Goal: Task Accomplishment & Management: Use online tool/utility

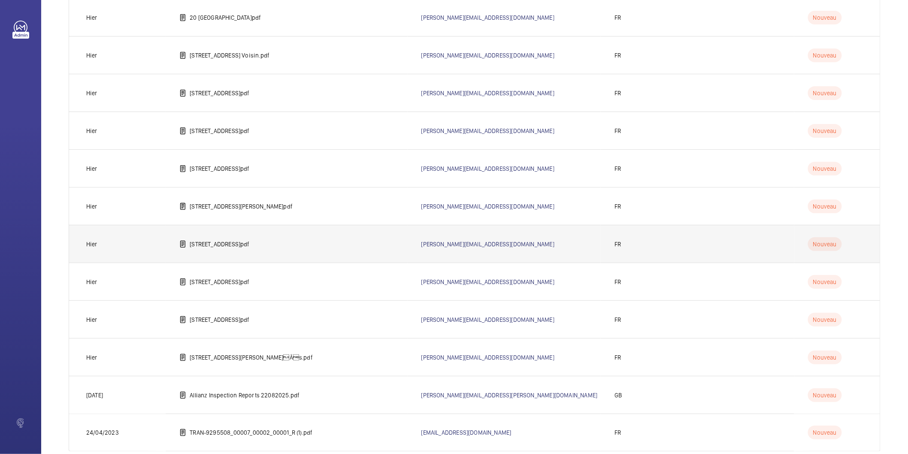
scroll to position [388, 0]
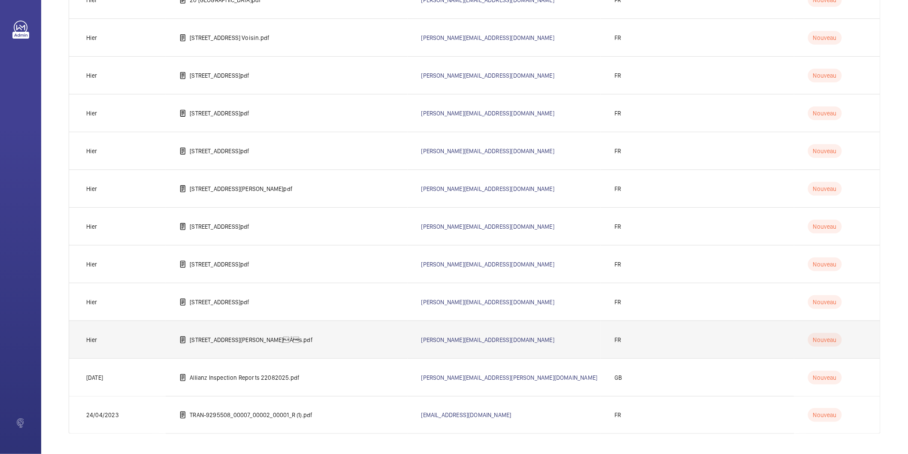
click at [231, 338] on p "[STREET_ADDRESS][PERSON_NAME]Âs.pdf" at bounding box center [251, 340] width 123 height 9
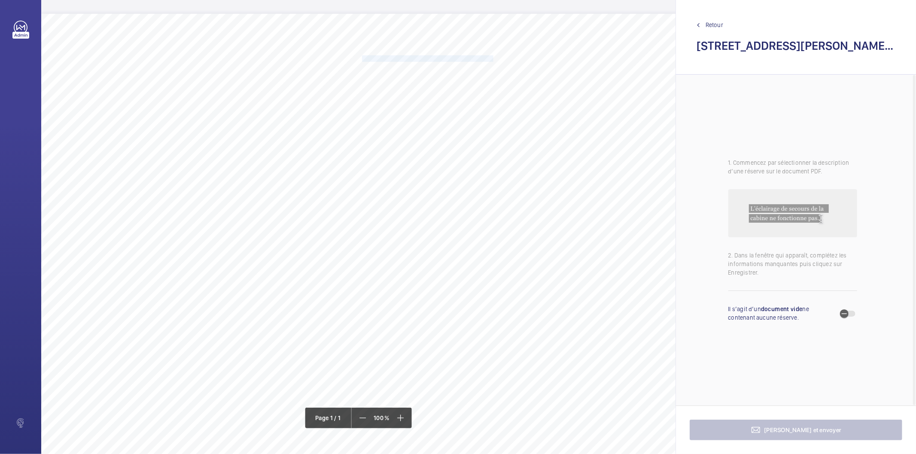
drag, startPoint x: 362, startPoint y: 58, endPoint x: 492, endPoint y: 58, distance: 130.1
click at [492, 58] on span "Remettre en place le capotage du limiteur de vitesse." at bounding box center [427, 59] width 131 height 6
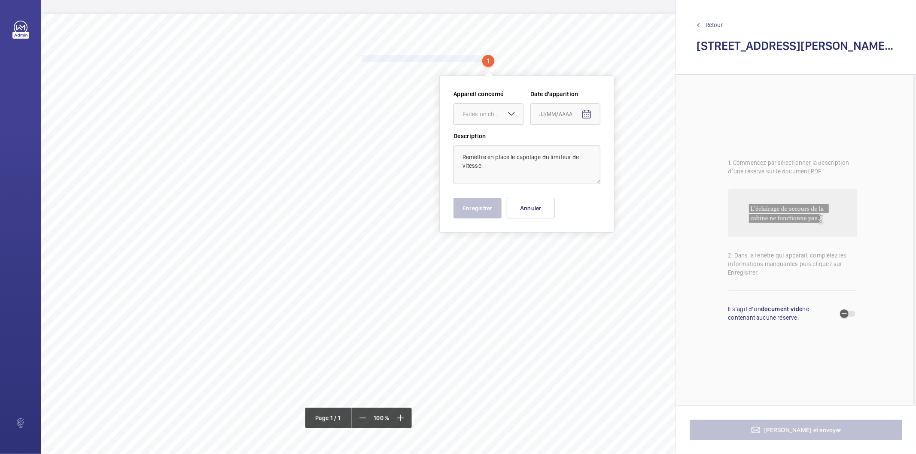
click at [501, 113] on div "Faites un choix" at bounding box center [492, 114] width 61 height 9
click at [488, 143] on span "57139105" at bounding box center [488, 140] width 52 height 9
click at [589, 115] on mat-icon "Open calendar" at bounding box center [586, 114] width 10 height 10
click at [565, 248] on span "26" at bounding box center [559, 252] width 15 height 15
type input "[DATE]5"
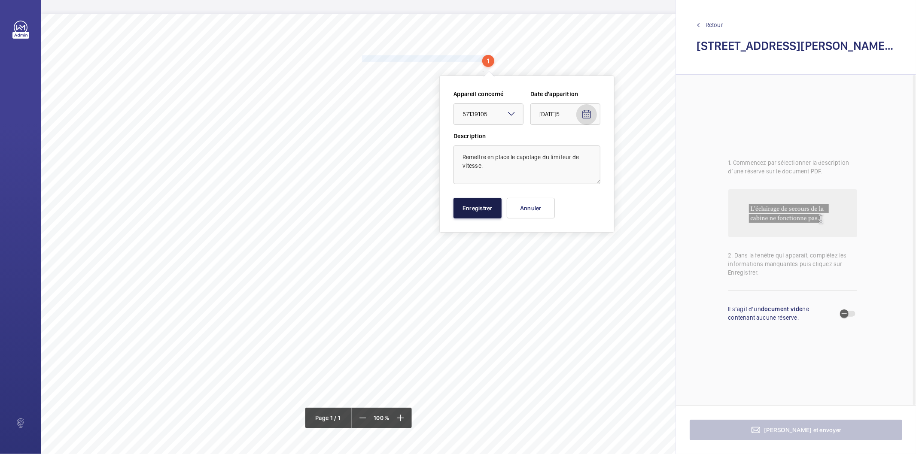
click at [484, 215] on button "Enregistrer" at bounding box center [477, 208] width 48 height 21
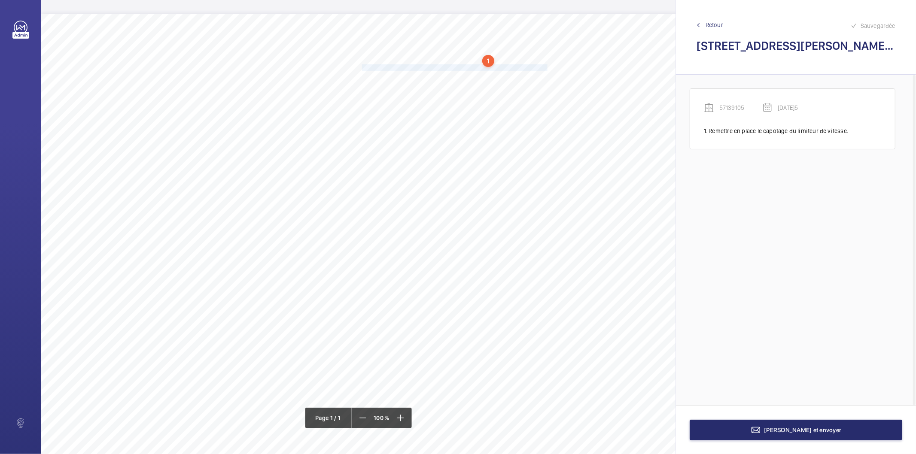
drag, startPoint x: 362, startPoint y: 66, endPoint x: 546, endPoint y: 64, distance: 184.2
click at [546, 65] on span "Assurer le fonctionnement de l’éclairage de secours du local de machinerie." at bounding box center [455, 68] width 187 height 6
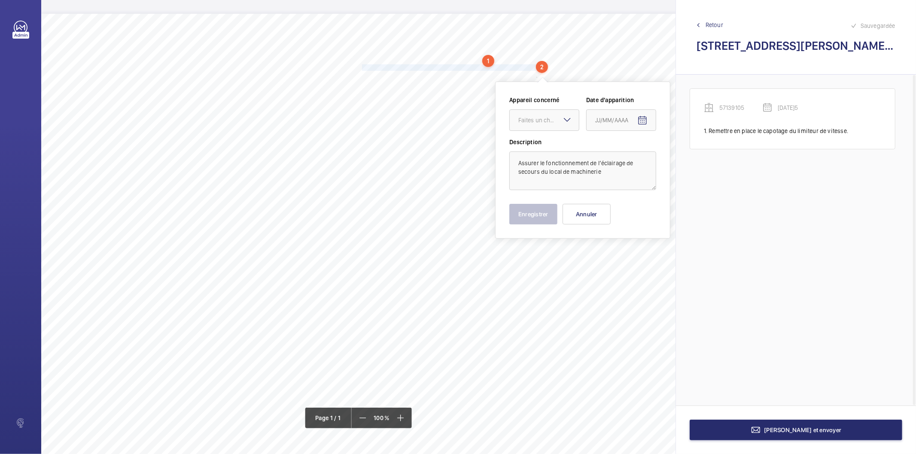
click at [534, 103] on label "Appareil concerné" at bounding box center [544, 100] width 70 height 9
click at [534, 119] on div "Faites un choix" at bounding box center [548, 120] width 61 height 9
click at [537, 139] on div "57139105" at bounding box center [544, 146] width 69 height 21
click at [644, 117] on mat-icon "Open calendar" at bounding box center [642, 120] width 10 height 10
click at [619, 260] on span "26" at bounding box center [615, 258] width 15 height 15
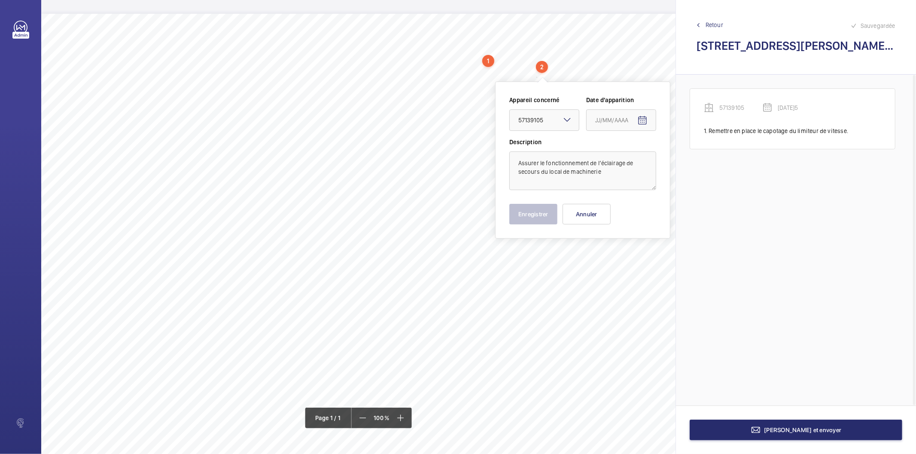
type input "[DATE]5"
click at [527, 225] on div "Appareil concerné Faites un choix × 57139105 × Date d'apparition [DATE] Descrip…" at bounding box center [582, 160] width 175 height 157
click at [527, 220] on button "Enregistrer" at bounding box center [533, 214] width 48 height 21
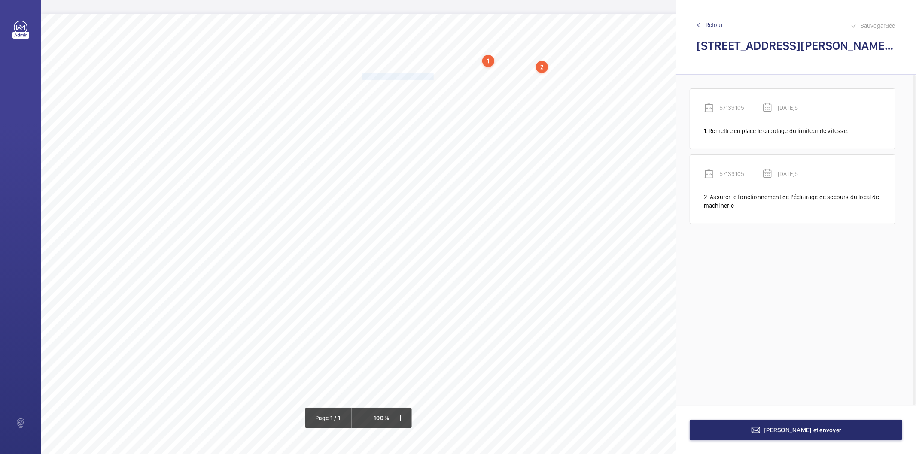
drag, startPoint x: 362, startPoint y: 78, endPoint x: 432, endPoint y: 74, distance: 69.6
click at [432, 74] on span "Dépolluer le sol de la cuvette." at bounding box center [398, 77] width 73 height 6
click at [431, 135] on div at bounding box center [427, 131] width 69 height 21
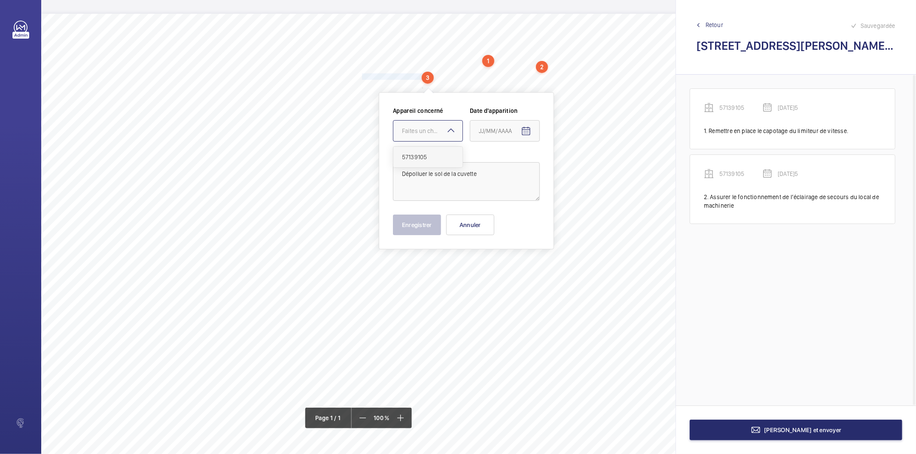
click at [428, 160] on span "57139105" at bounding box center [428, 157] width 52 height 9
click at [525, 132] on mat-icon "Open calendar" at bounding box center [526, 131] width 10 height 10
click at [502, 271] on span "26" at bounding box center [499, 269] width 15 height 15
type input "[DATE]5"
click at [416, 225] on button "Enregistrer" at bounding box center [417, 225] width 48 height 21
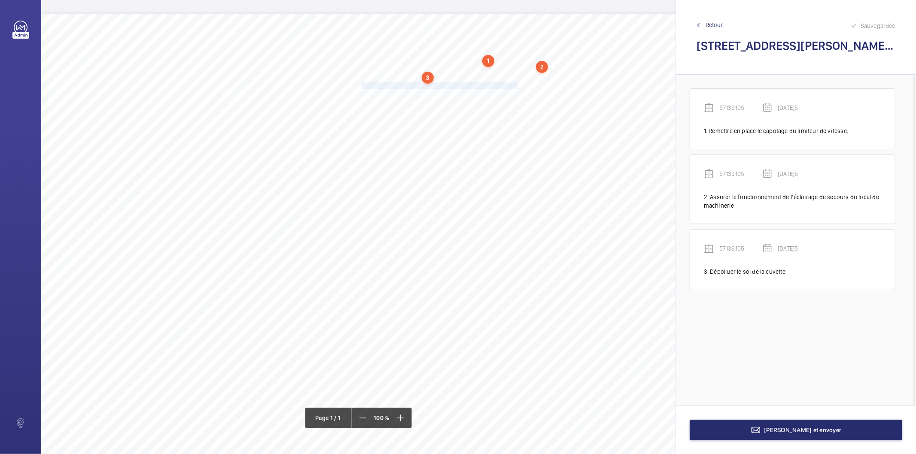
drag, startPoint x: 362, startPoint y: 84, endPoint x: 504, endPoint y: 85, distance: 141.7
click at [504, 85] on span "[PERSON_NAME] et dégraisser les semelles des guides en cuvette." at bounding box center [446, 86] width 169 height 6
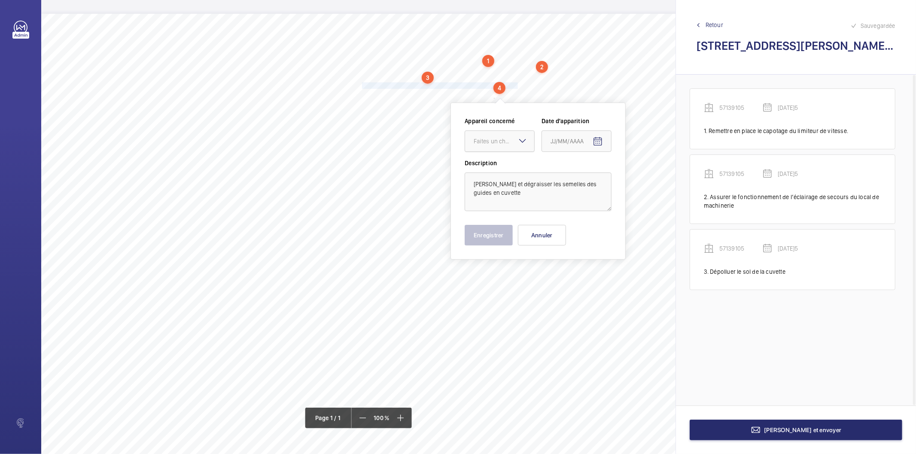
click at [499, 144] on div "Faites un choix" at bounding box center [504, 141] width 61 height 9
click at [491, 170] on span "57139105" at bounding box center [500, 167] width 52 height 9
click at [602, 141] on mat-icon "Open calendar" at bounding box center [597, 142] width 10 height 10
click at [569, 280] on span "26" at bounding box center [570, 279] width 15 height 15
type input "[DATE]5"
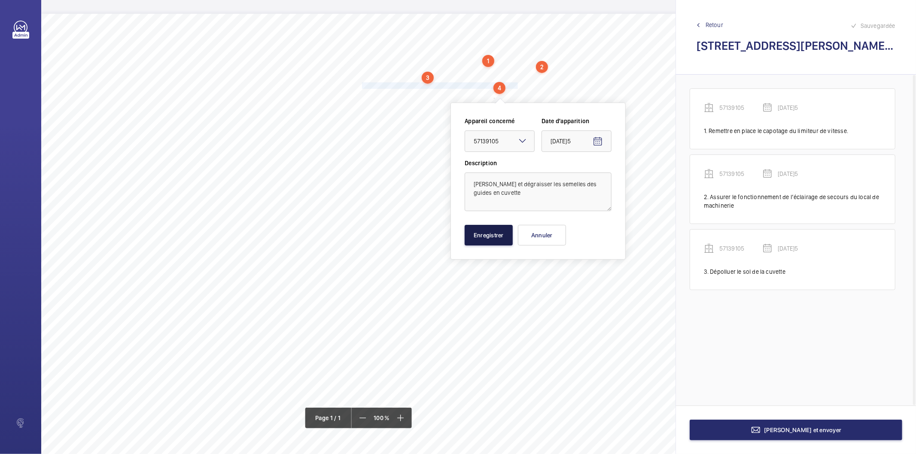
click at [494, 245] on button "Enregistrer" at bounding box center [488, 235] width 48 height 21
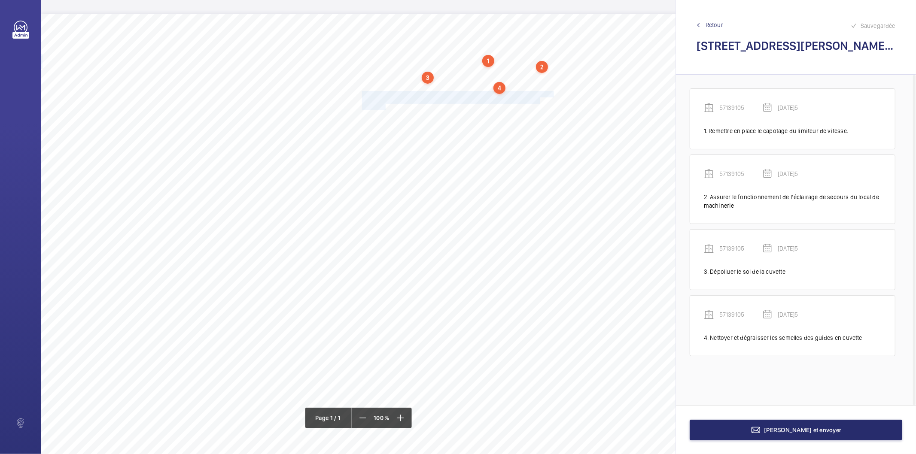
drag, startPoint x: 362, startPoint y: 94, endPoint x: 385, endPoint y: 106, distance: 25.7
click at [385, 106] on div "Nom du site Numéro appareil WM Réserve [STREET_ADDRESS][PERSON_NAME] 57139105 R…" at bounding box center [382, 255] width 682 height 482
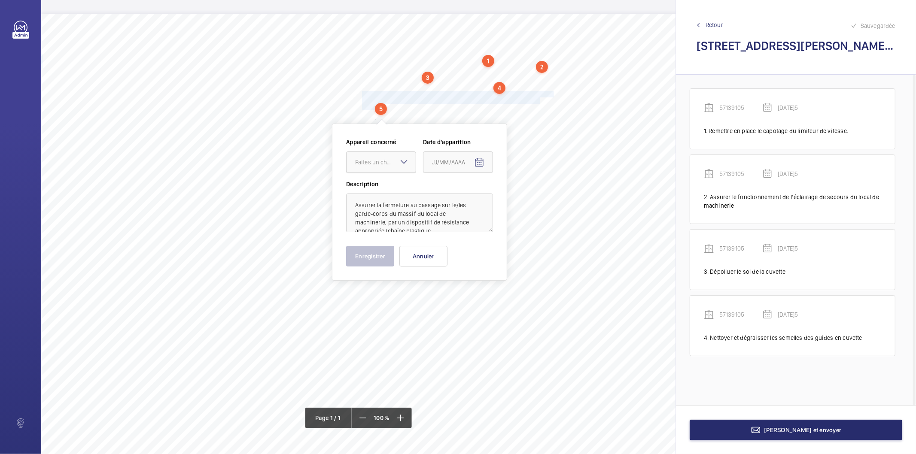
click at [403, 169] on div at bounding box center [380, 162] width 69 height 21
click at [389, 191] on span "57139105" at bounding box center [381, 188] width 52 height 9
click at [482, 161] on mat-icon "Open calendar" at bounding box center [479, 163] width 10 height 10
click at [456, 297] on span "26" at bounding box center [452, 300] width 15 height 15
type input "[DATE]5"
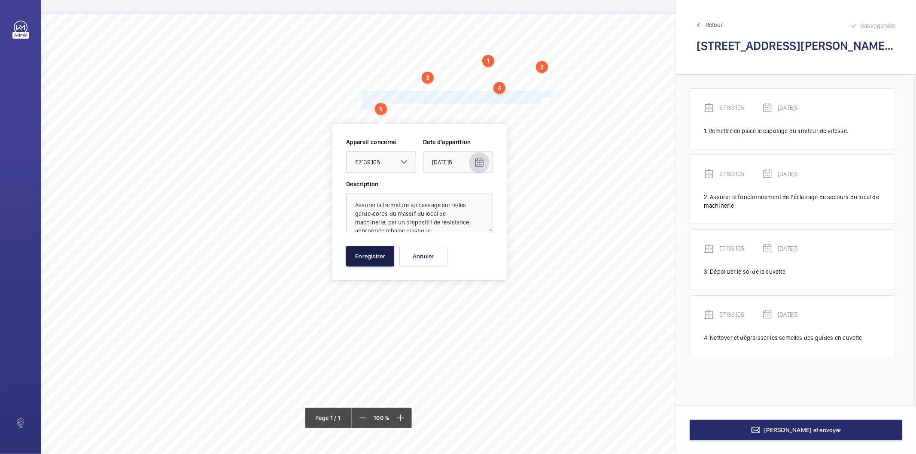
click at [376, 257] on button "Enregistrer" at bounding box center [370, 256] width 48 height 21
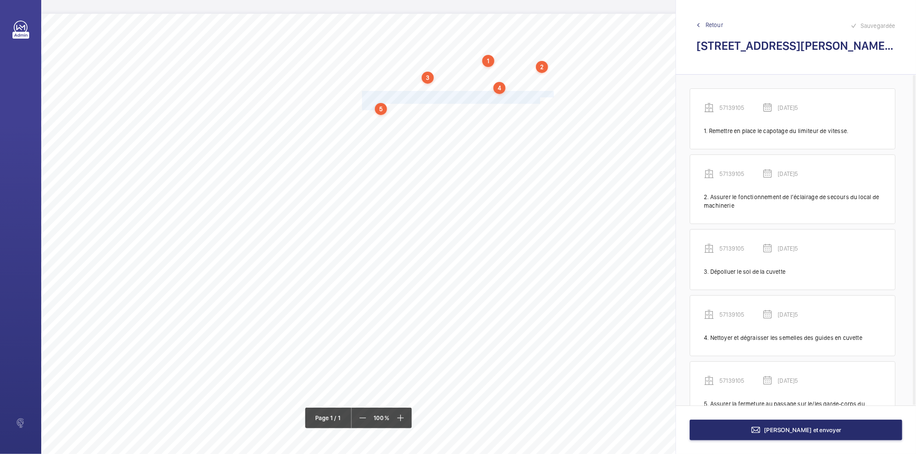
scroll to position [48, 0]
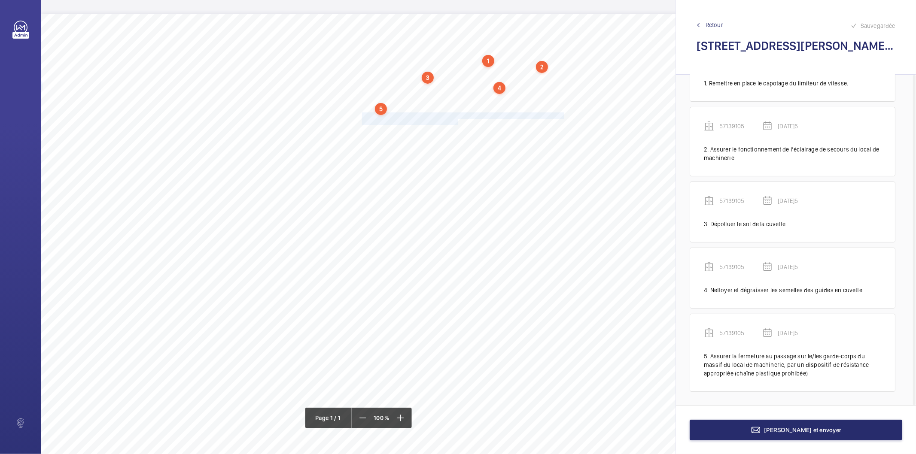
drag, startPoint x: 363, startPoint y: 115, endPoint x: 457, endPoint y: 119, distance: 94.6
click at [457, 119] on div "Nom du site Numéro appareil WM Réserve [STREET_ADDRESS][PERSON_NAME] 57139105 R…" at bounding box center [382, 255] width 682 height 482
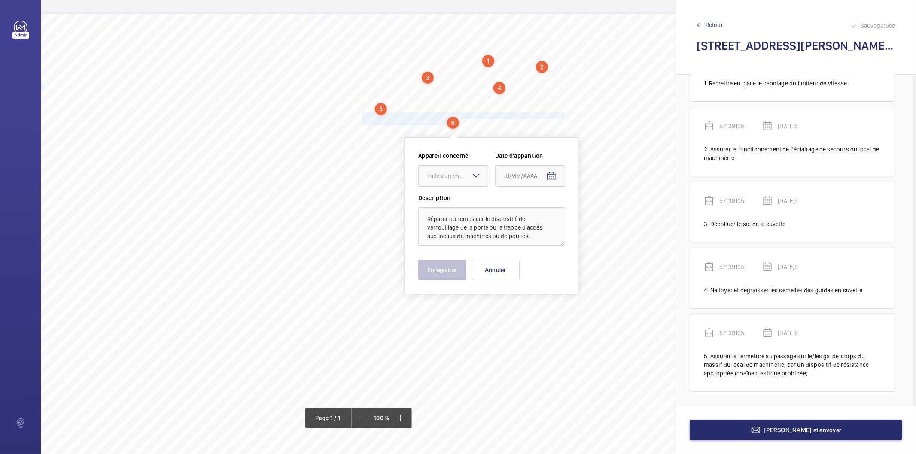
click at [449, 177] on div "Faites un choix" at bounding box center [457, 176] width 61 height 9
click at [440, 204] on span "57139105" at bounding box center [453, 202] width 52 height 9
click at [552, 172] on mat-icon "Open calendar" at bounding box center [551, 176] width 10 height 10
click at [528, 313] on span "26" at bounding box center [524, 314] width 15 height 15
type input "[DATE]5"
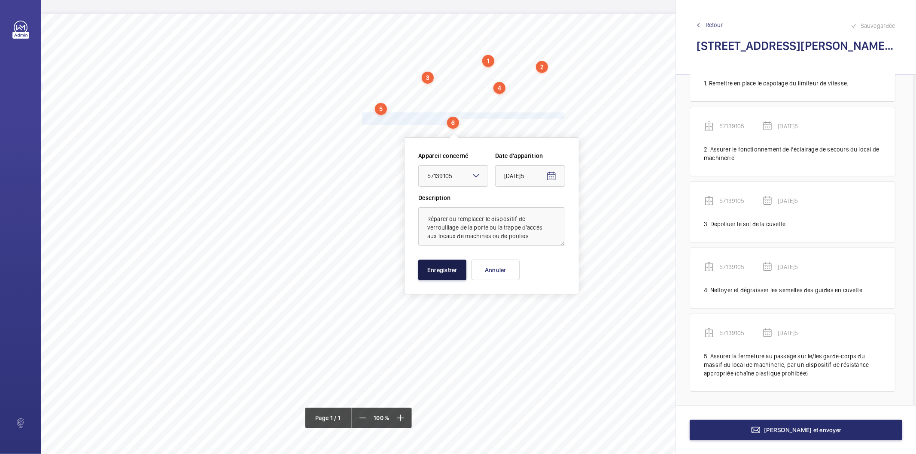
click at [451, 272] on button "Enregistrer" at bounding box center [442, 270] width 48 height 21
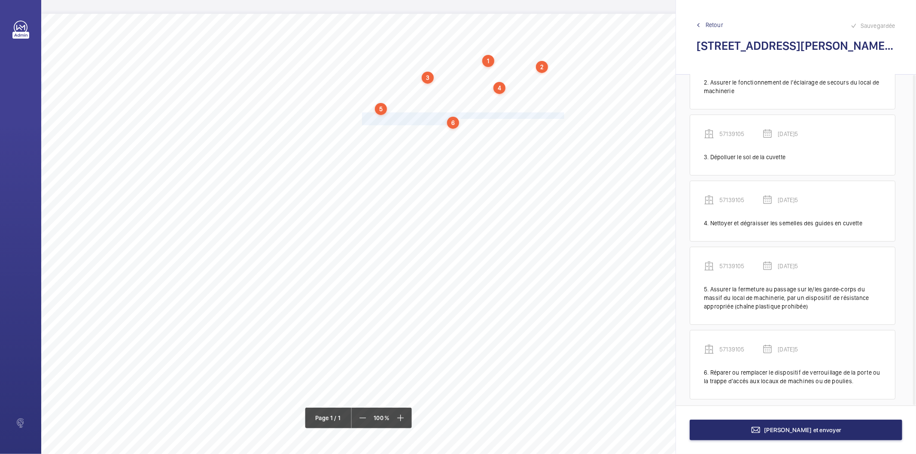
scroll to position [122, 0]
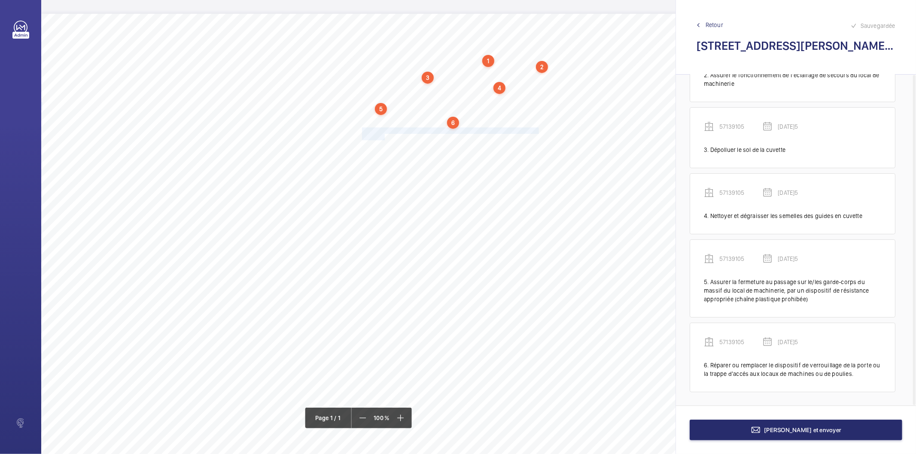
drag, startPoint x: 363, startPoint y: 130, endPoint x: 385, endPoint y: 137, distance: 23.2
click at [385, 137] on div "Nom du site Numéro appareil WM Réserve [STREET_ADDRESS][PERSON_NAME] 57139105 R…" at bounding box center [382, 255] width 682 height 482
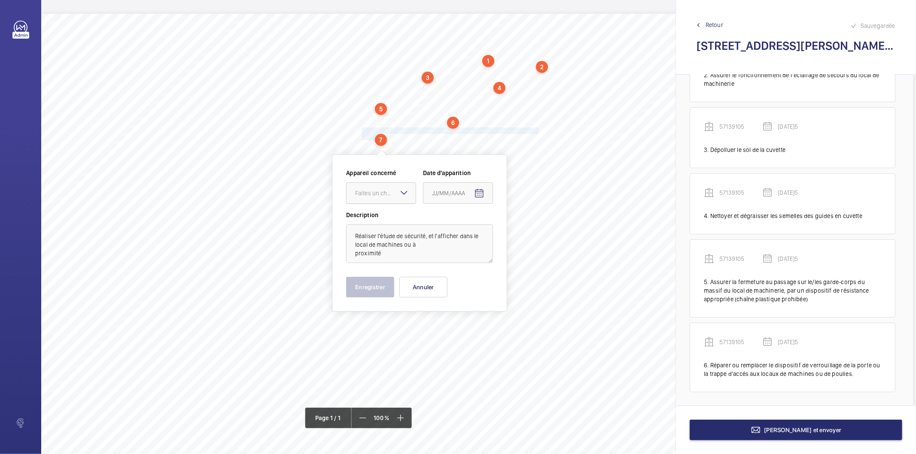
click at [395, 196] on div "Faites un choix" at bounding box center [385, 193] width 61 height 9
drag, startPoint x: 370, startPoint y: 220, endPoint x: 464, endPoint y: 211, distance: 94.4
click at [370, 220] on span "57139105" at bounding box center [381, 219] width 52 height 9
click at [475, 191] on mat-icon "Open calendar" at bounding box center [479, 193] width 10 height 10
click at [455, 337] on span "26" at bounding box center [452, 331] width 15 height 15
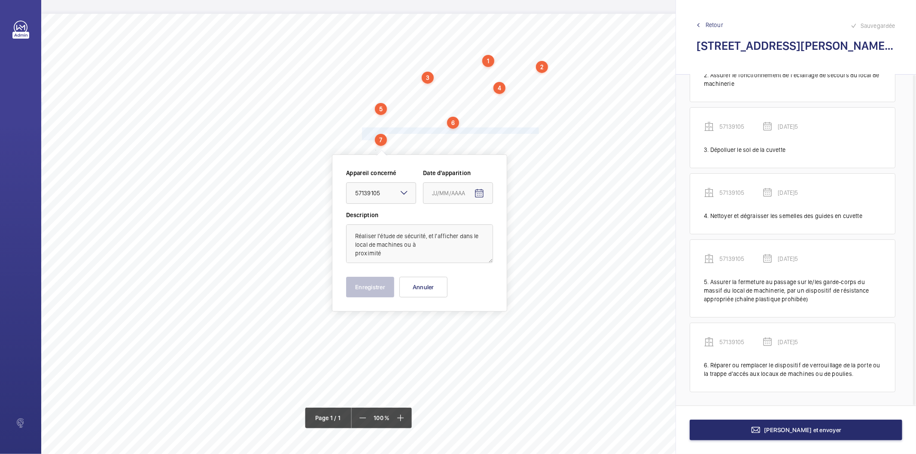
type input "[DATE]5"
click at [380, 286] on button "Enregistrer" at bounding box center [370, 287] width 48 height 21
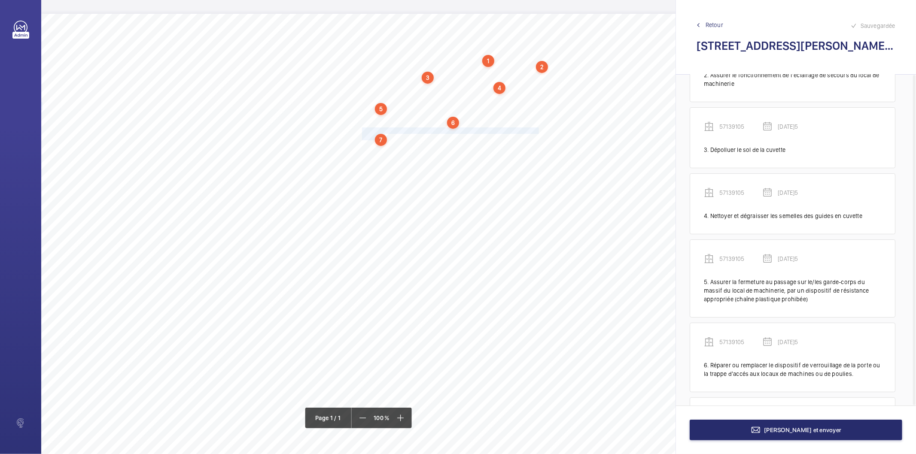
scroll to position [197, 0]
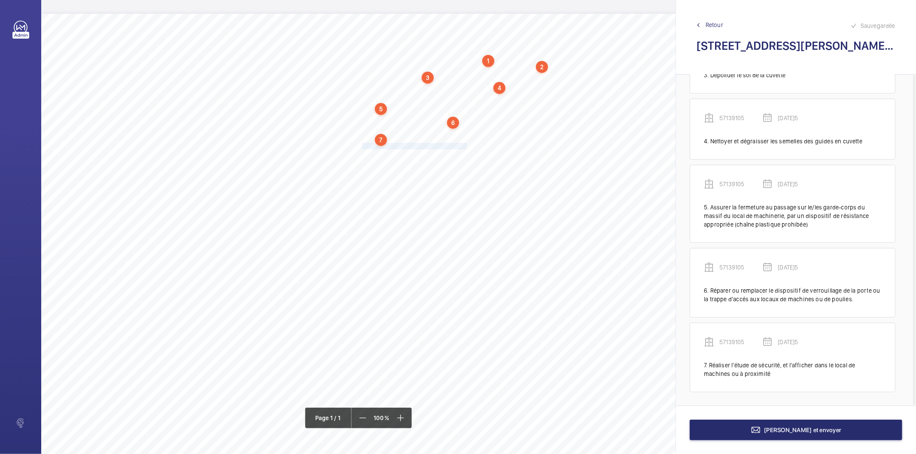
drag, startPoint x: 362, startPoint y: 147, endPoint x: 464, endPoint y: 145, distance: 102.6
click at [465, 145] on span "Poser des granulés absorbants en cuvette." at bounding box center [415, 146] width 106 height 6
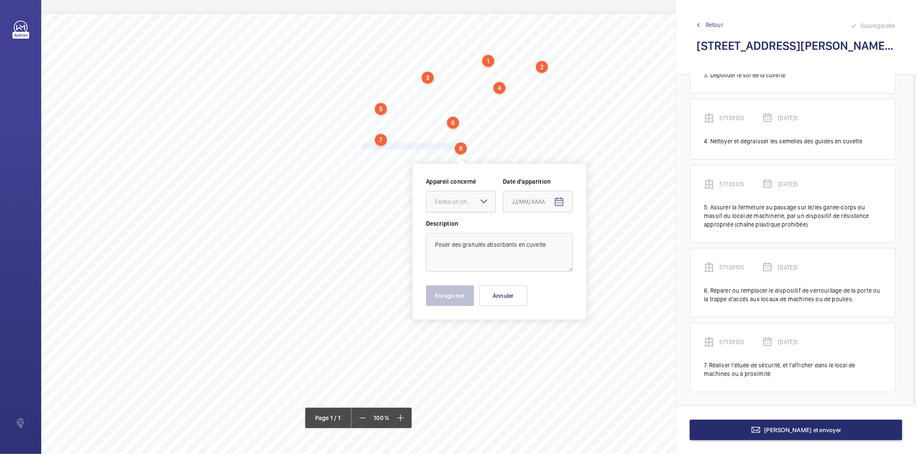
click at [449, 200] on div "Faites un choix" at bounding box center [465, 201] width 61 height 9
click at [446, 225] on span "57139105" at bounding box center [461, 228] width 52 height 9
click at [555, 205] on mat-icon "Open calendar" at bounding box center [559, 202] width 10 height 10
click at [537, 340] on span "26" at bounding box center [532, 340] width 15 height 15
type input "[DATE]5"
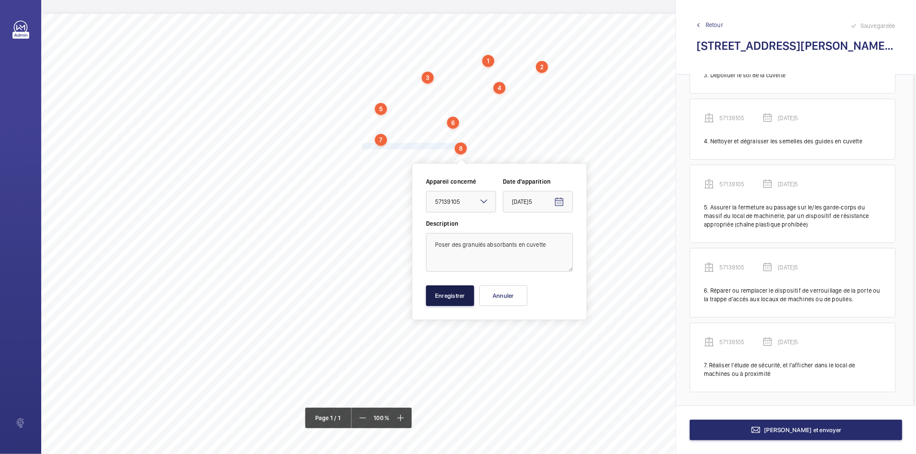
click at [460, 301] on button "Enregistrer" at bounding box center [450, 295] width 48 height 21
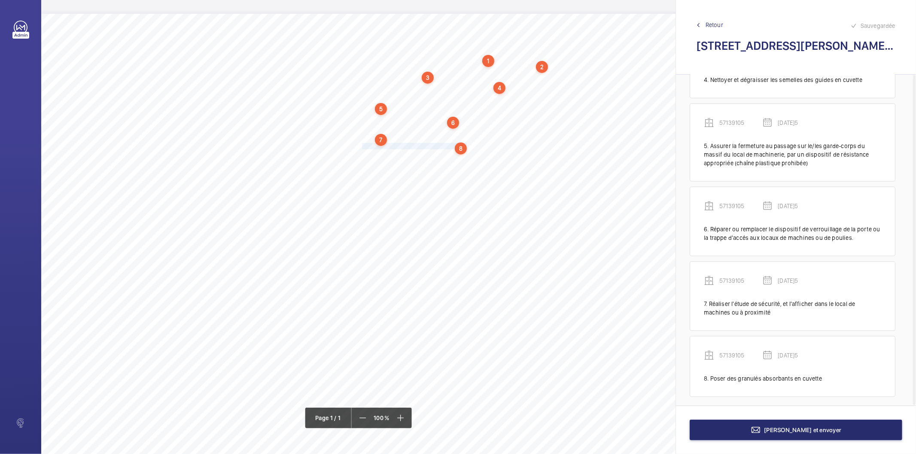
scroll to position [263, 0]
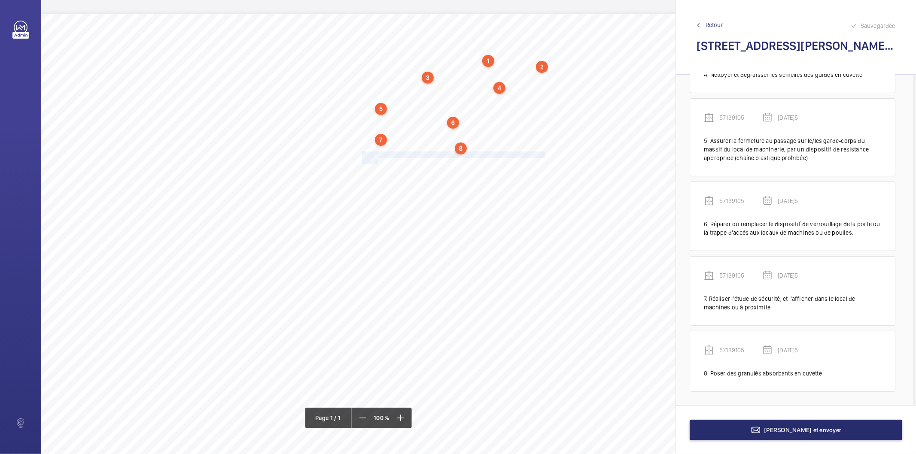
drag, startPoint x: 362, startPoint y: 152, endPoint x: 379, endPoint y: 161, distance: 19.4
click at [379, 161] on div "Nom du site Numéro appareil WM Réserve [STREET_ADDRESS][PERSON_NAME] 57139105 R…" at bounding box center [382, 255] width 682 height 482
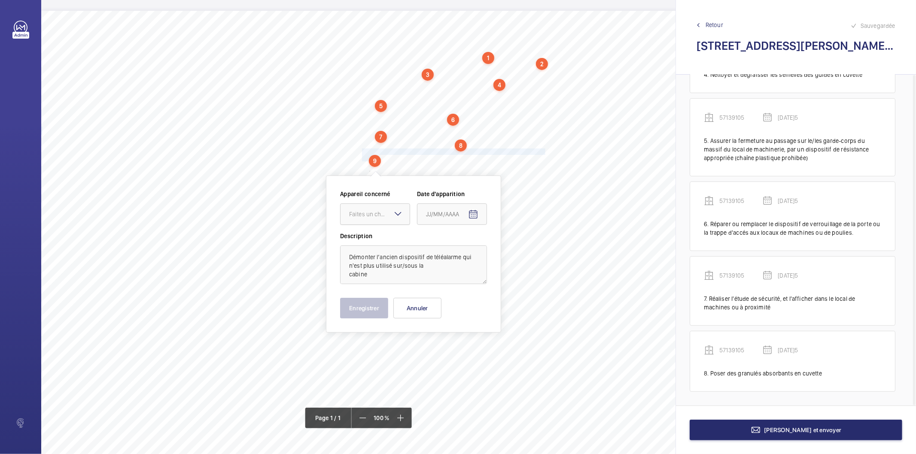
click at [386, 216] on div "Faites un choix" at bounding box center [379, 214] width 61 height 9
click at [375, 237] on span "57139105" at bounding box center [375, 240] width 52 height 9
click at [470, 213] on mat-icon "Open calendar" at bounding box center [473, 214] width 10 height 10
click at [452, 349] on span "26" at bounding box center [446, 352] width 15 height 15
type input "[DATE]5"
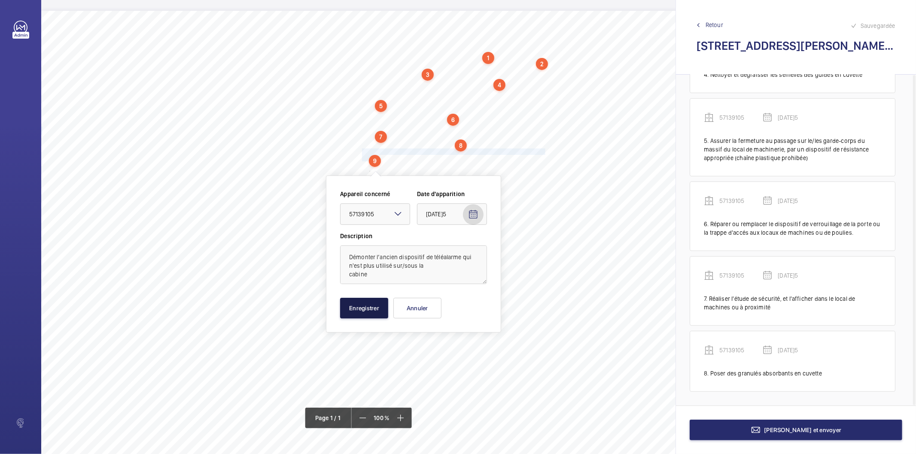
click at [378, 306] on button "Enregistrer" at bounding box center [364, 308] width 48 height 21
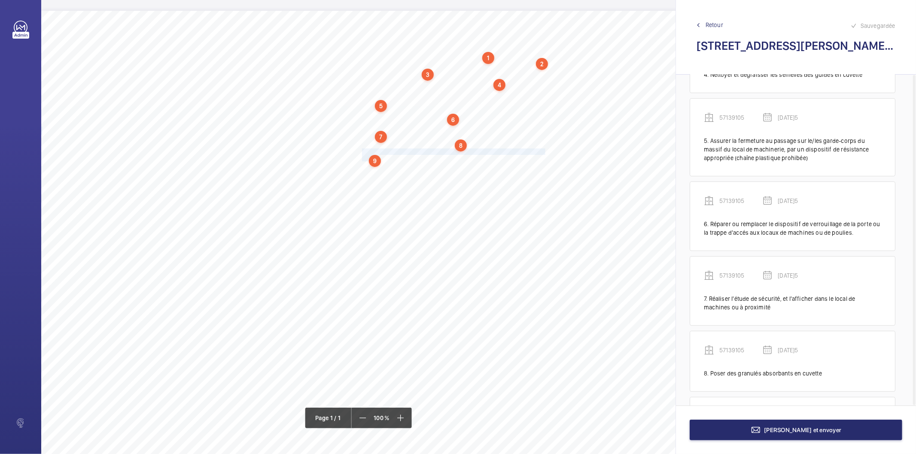
scroll to position [338, 0]
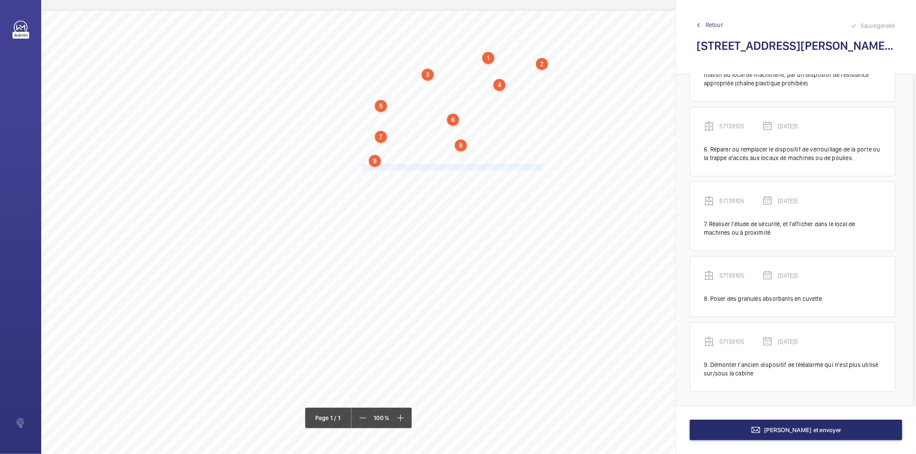
drag, startPoint x: 362, startPoint y: 165, endPoint x: 532, endPoint y: 173, distance: 170.2
click at [543, 166] on span "Des fils électriques sans protecteur mécanique cheminent sur la machine." at bounding box center [453, 167] width 182 height 6
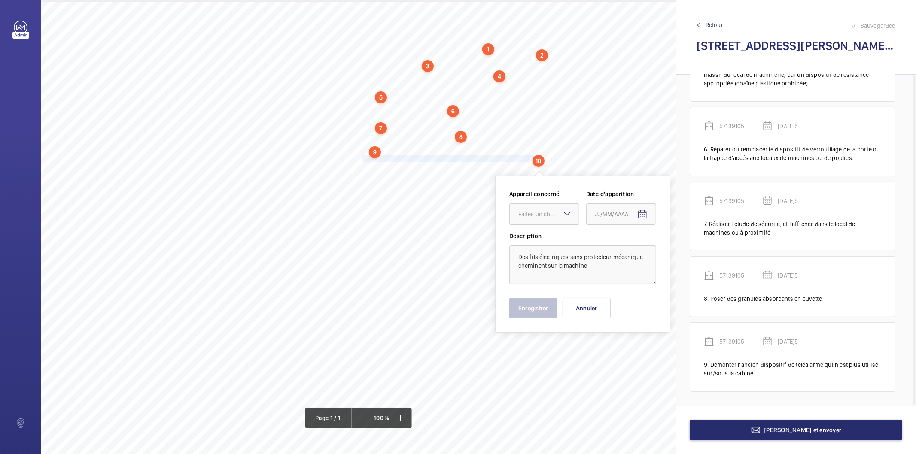
click at [527, 220] on div at bounding box center [544, 214] width 69 height 21
click at [524, 243] on span "57139105" at bounding box center [544, 240] width 52 height 9
click at [640, 216] on mat-icon "Open calendar" at bounding box center [642, 214] width 10 height 10
click at [615, 353] on span "26" at bounding box center [615, 352] width 15 height 15
type input "[DATE]5"
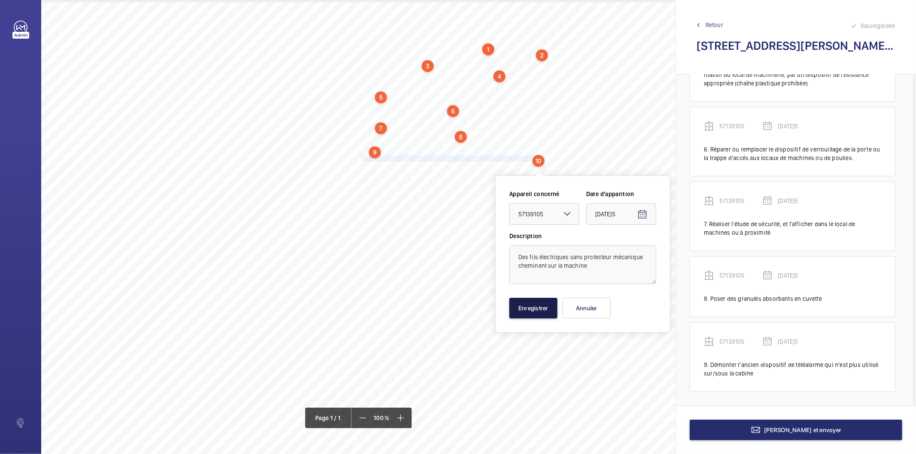
click at [531, 316] on button "Enregistrer" at bounding box center [533, 308] width 48 height 21
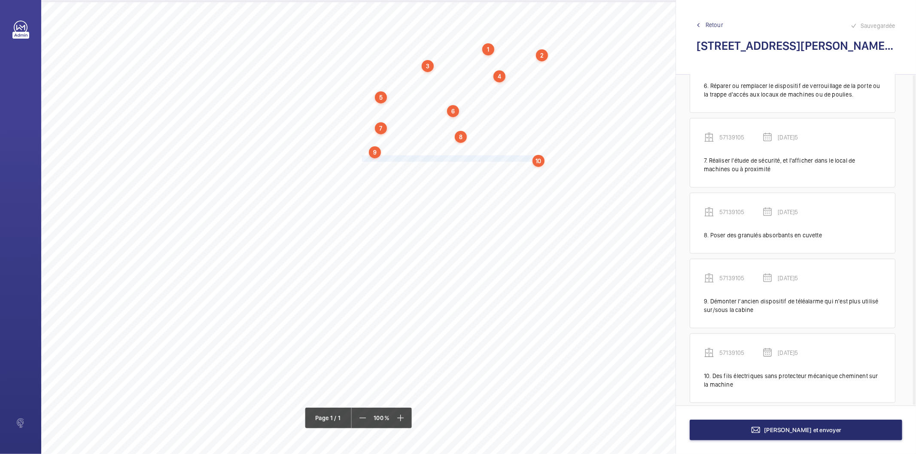
scroll to position [413, 0]
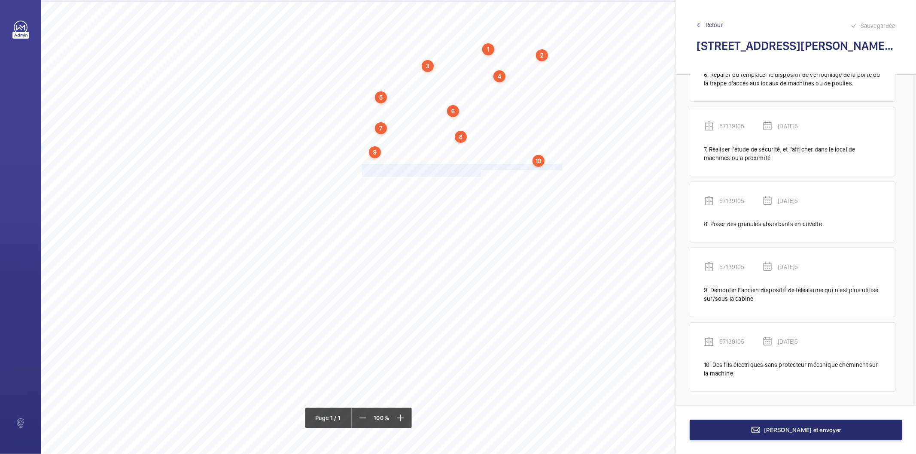
drag, startPoint x: 362, startPoint y: 167, endPoint x: 481, endPoint y: 173, distance: 119.5
click at [481, 173] on div "Nom du site Numéro appareil WM Réserve [STREET_ADDRESS][PERSON_NAME] 57139105 R…" at bounding box center [382, 243] width 682 height 482
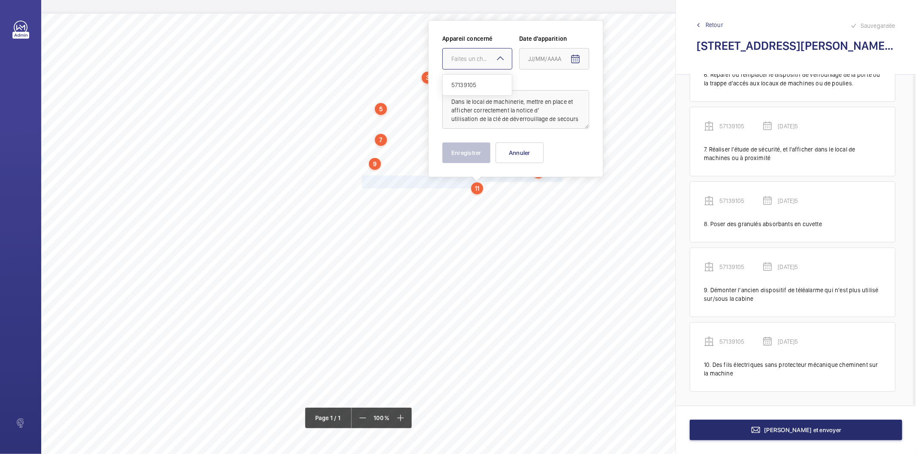
click at [466, 58] on div "Faites un choix" at bounding box center [481, 59] width 61 height 9
click at [466, 87] on span "57139105" at bounding box center [477, 85] width 52 height 9
click at [576, 61] on mat-icon "Open calendar" at bounding box center [575, 59] width 10 height 10
click at [552, 197] on span "26" at bounding box center [548, 197] width 15 height 15
type input "[DATE]5"
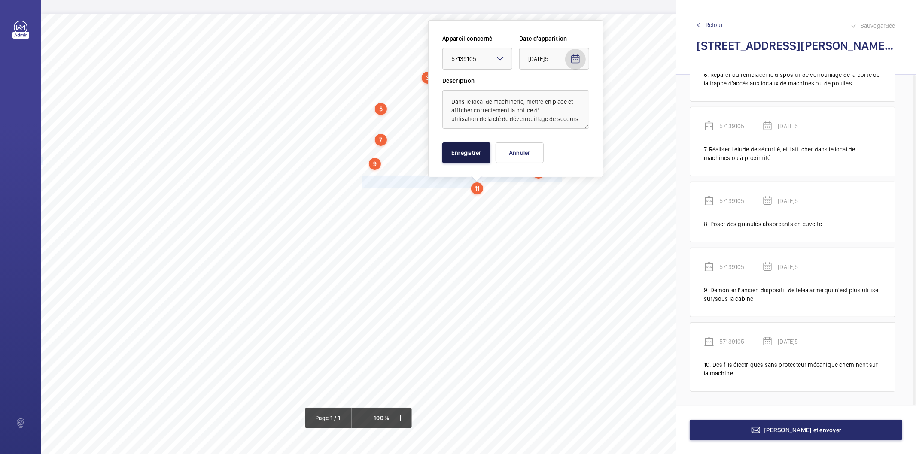
click at [473, 149] on button "Enregistrer" at bounding box center [466, 153] width 48 height 21
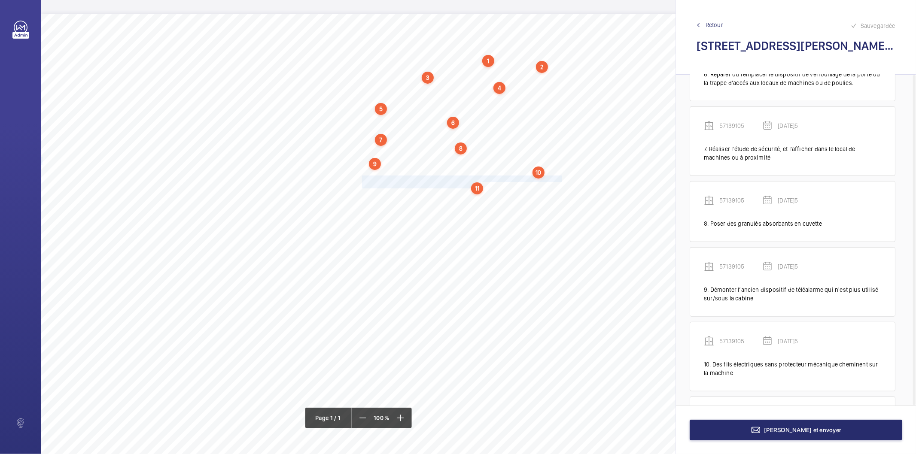
scroll to position [496, 0]
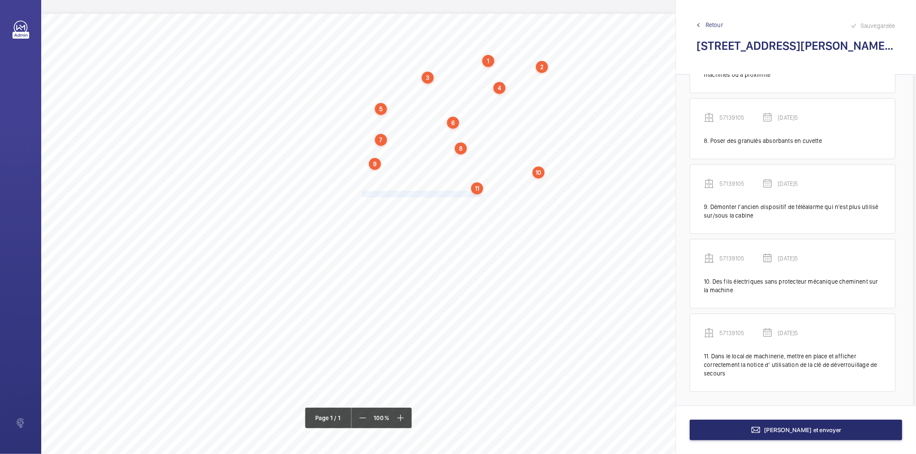
drag, startPoint x: 362, startPoint y: 193, endPoint x: 483, endPoint y: 194, distance: 120.2
click at [483, 194] on span "Refixer correctement la main courante en cabine." at bounding box center [423, 194] width 122 height 6
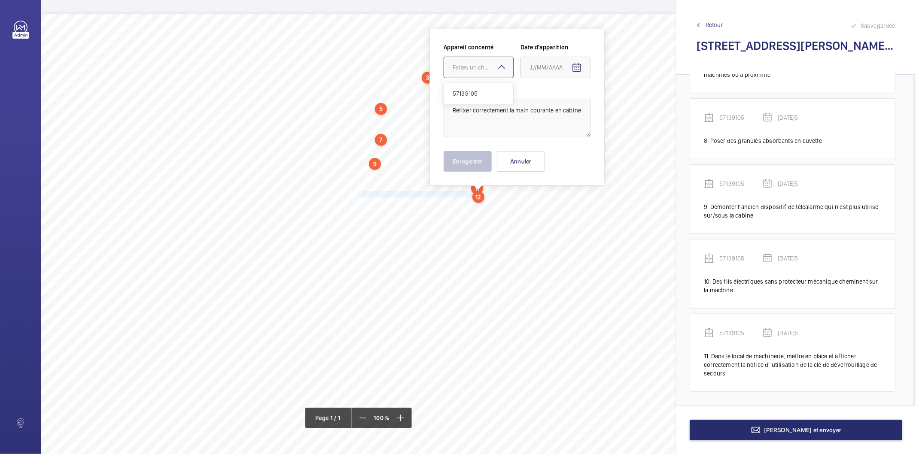
click at [470, 67] on div "Faites un choix" at bounding box center [482, 67] width 61 height 9
click at [461, 94] on span "57139105" at bounding box center [478, 93] width 52 height 9
click at [576, 70] on mat-icon "Open calendar" at bounding box center [576, 68] width 10 height 10
drag, startPoint x: 550, startPoint y: 204, endPoint x: 501, endPoint y: 183, distance: 53.5
click at [549, 203] on span "26" at bounding box center [549, 205] width 15 height 15
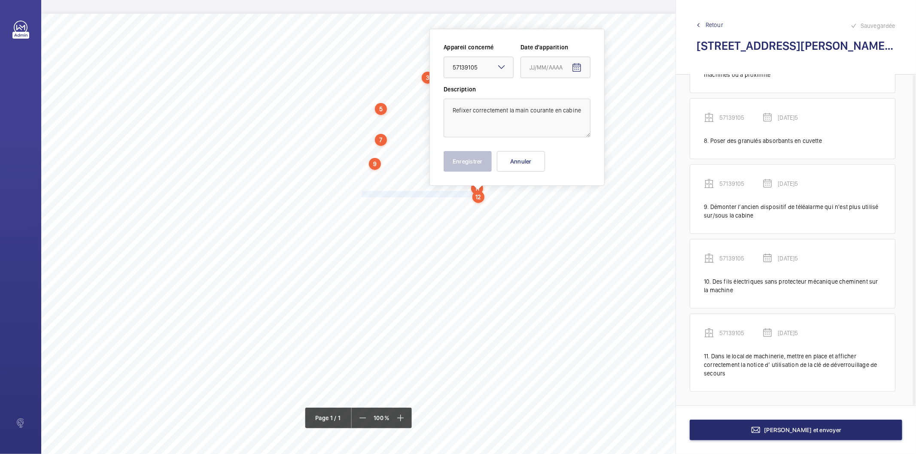
type input "[DATE]5"
drag, startPoint x: 478, startPoint y: 162, endPoint x: 406, endPoint y: 202, distance: 82.1
click at [477, 162] on button "Enregistrer" at bounding box center [467, 161] width 48 height 21
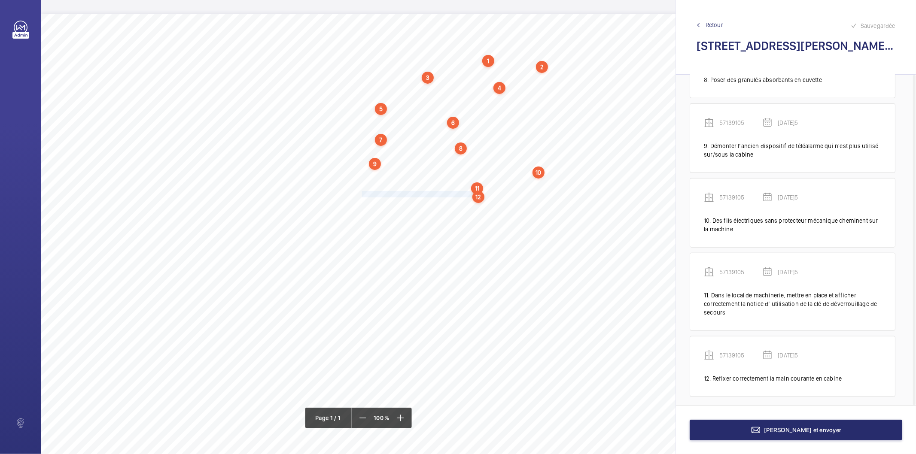
scroll to position [562, 0]
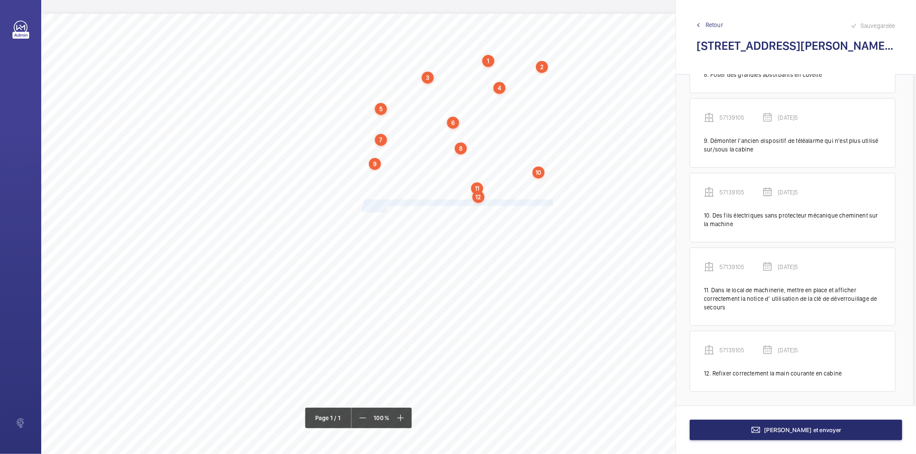
drag, startPoint x: 363, startPoint y: 201, endPoint x: 387, endPoint y: 208, distance: 24.7
click at [387, 208] on div "Nom du site Numéro appareil WM Réserve [STREET_ADDRESS][PERSON_NAME] 57139105 R…" at bounding box center [382, 255] width 682 height 482
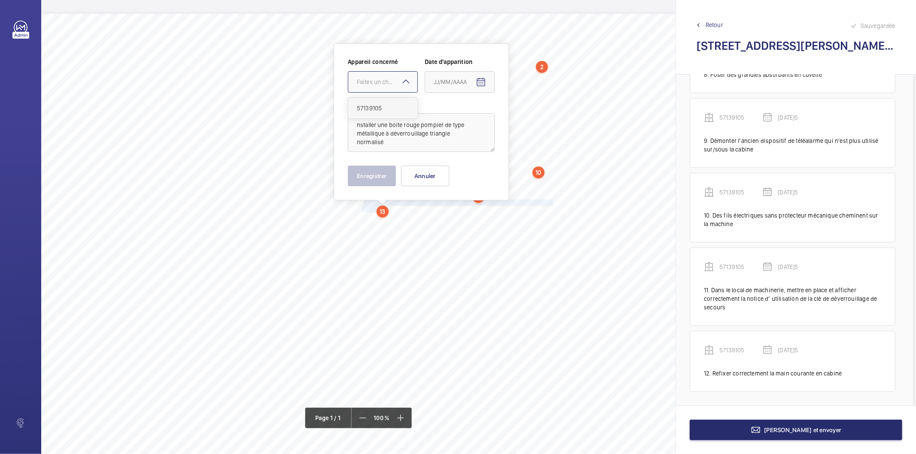
drag, startPoint x: 389, startPoint y: 82, endPoint x: 382, endPoint y: 104, distance: 23.9
click at [389, 81] on div "Faites un choix" at bounding box center [387, 82] width 61 height 9
click at [376, 108] on span "57139105" at bounding box center [383, 108] width 52 height 9
click at [484, 79] on mat-icon "Open calendar" at bounding box center [481, 82] width 10 height 10
drag, startPoint x: 457, startPoint y: 222, endPoint x: 450, endPoint y: 222, distance: 7.3
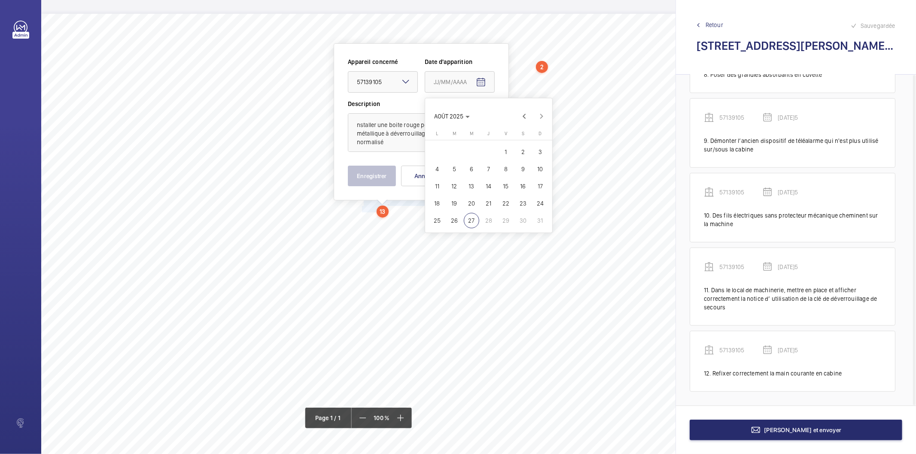
click at [455, 222] on span "26" at bounding box center [453, 220] width 15 height 15
type input "[DATE]5"
click at [391, 178] on button "Enregistrer" at bounding box center [372, 176] width 48 height 21
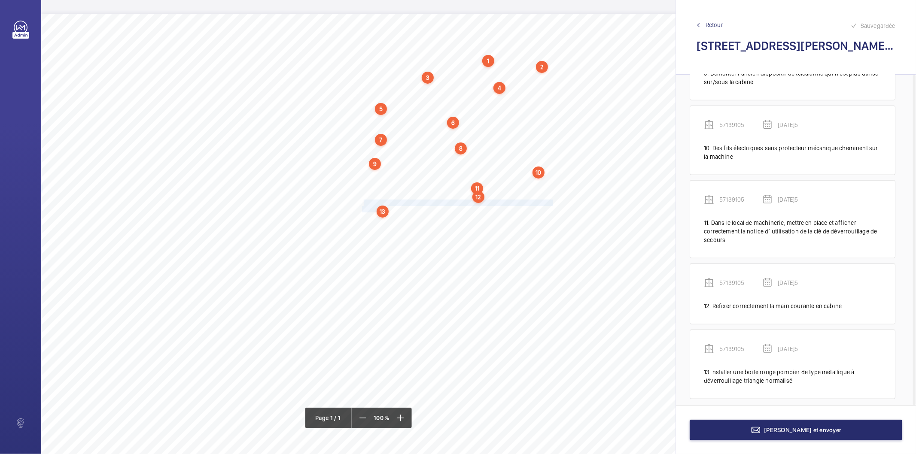
scroll to position [637, 0]
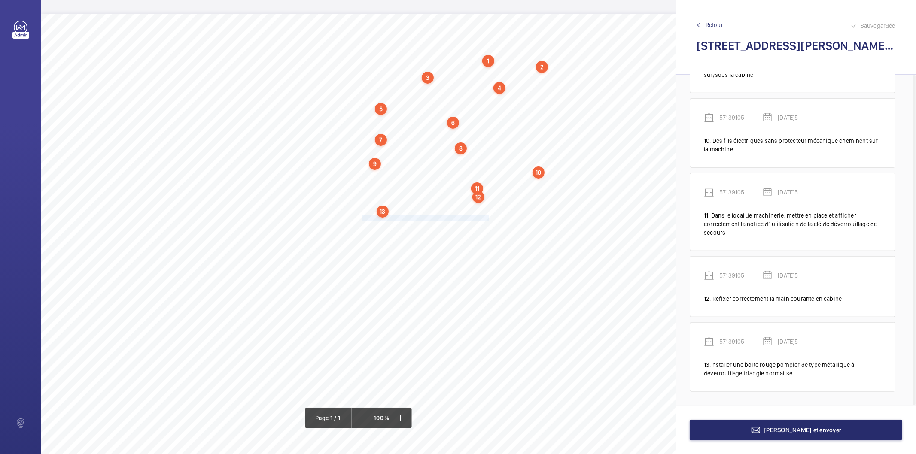
drag, startPoint x: 362, startPoint y: 217, endPoint x: 488, endPoint y: 218, distance: 125.8
click at [488, 218] on span "Poser des récupérateurs d'huile au pied des guides." at bounding box center [426, 219] width 128 height 6
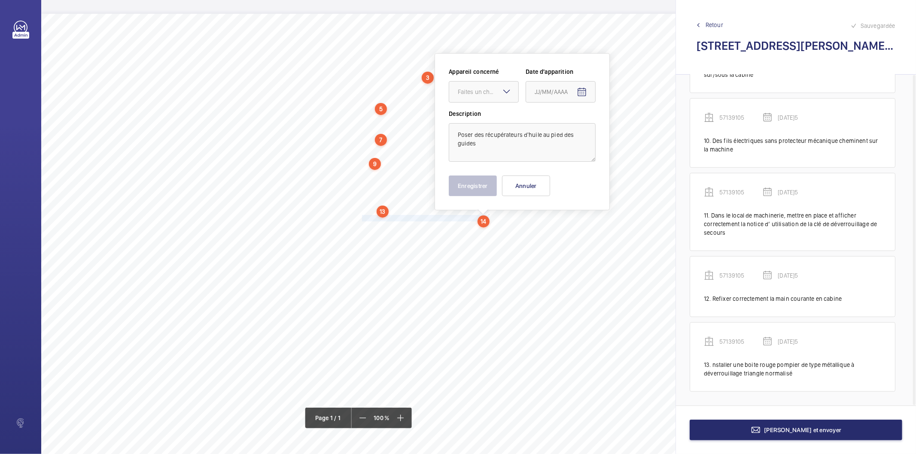
scroll to position [1, 0]
click at [456, 90] on div at bounding box center [483, 91] width 69 height 21
drag, startPoint x: 468, startPoint y: 118, endPoint x: 607, endPoint y: 96, distance: 140.7
click at [469, 118] on span "57139105" at bounding box center [484, 117] width 52 height 9
click at [585, 89] on mat-icon "Open calendar" at bounding box center [582, 91] width 10 height 10
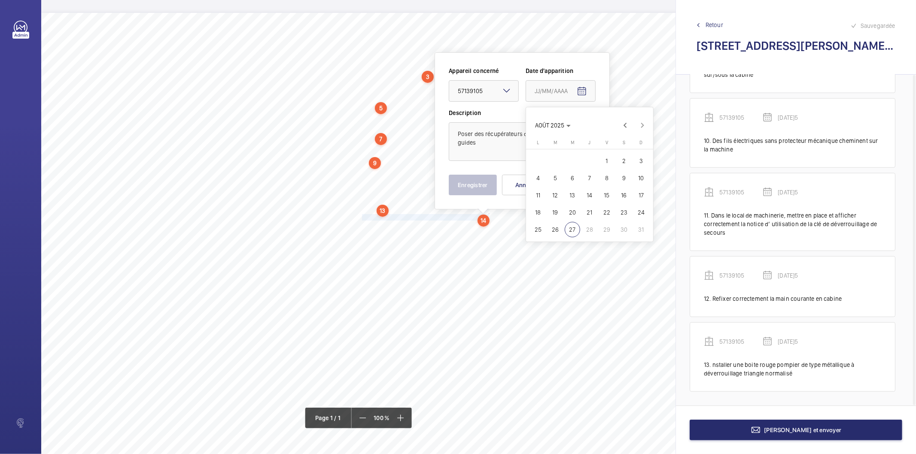
drag, startPoint x: 557, startPoint y: 223, endPoint x: 470, endPoint y: 178, distance: 97.7
click at [557, 224] on span "26" at bounding box center [554, 229] width 15 height 15
type input "[DATE]5"
click at [470, 177] on button "Enregistrer" at bounding box center [473, 185] width 48 height 21
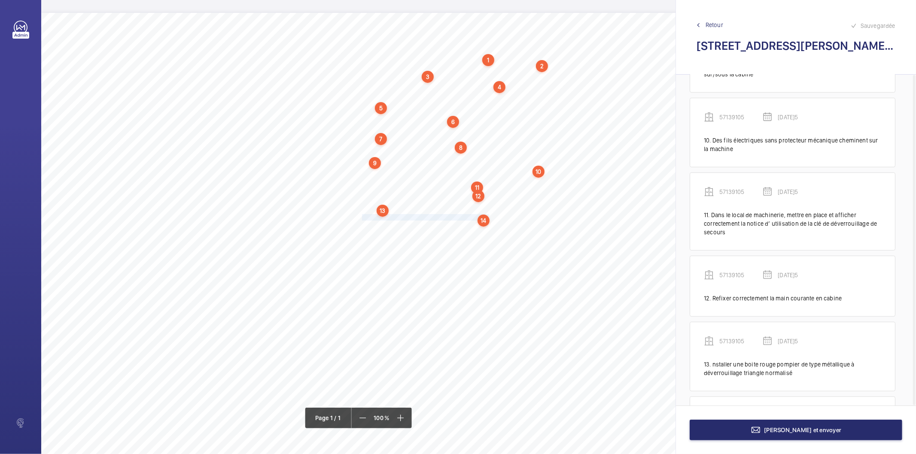
scroll to position [703, 0]
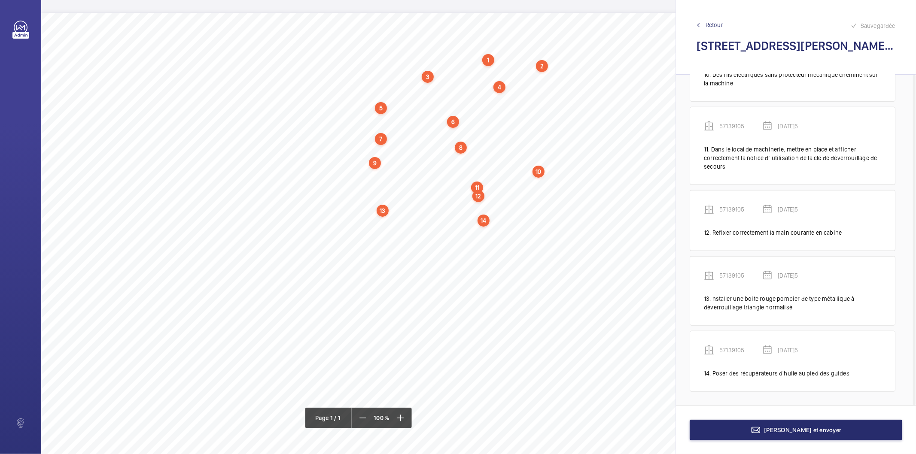
click at [361, 224] on div "Nom du site Numéro appareil WM Réserve [STREET_ADDRESS][PERSON_NAME] 57139105 R…" at bounding box center [382, 254] width 682 height 482
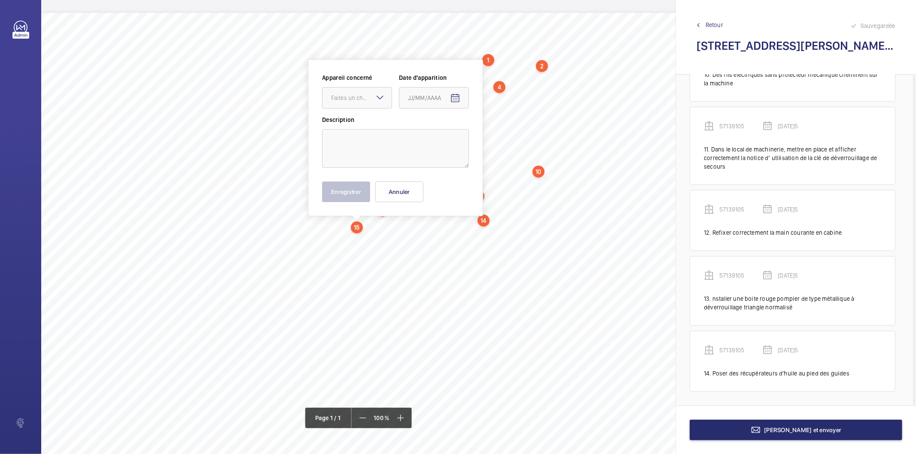
scroll to position [7, 0]
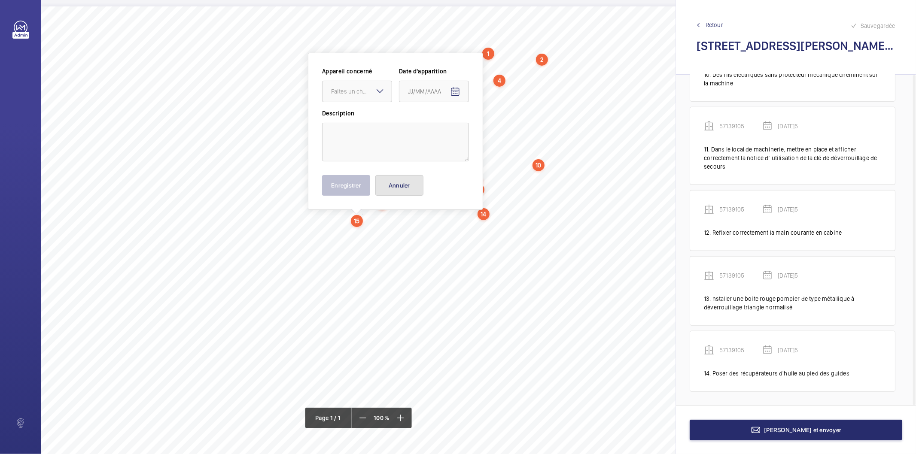
click at [383, 192] on button "Annuler" at bounding box center [399, 185] width 48 height 21
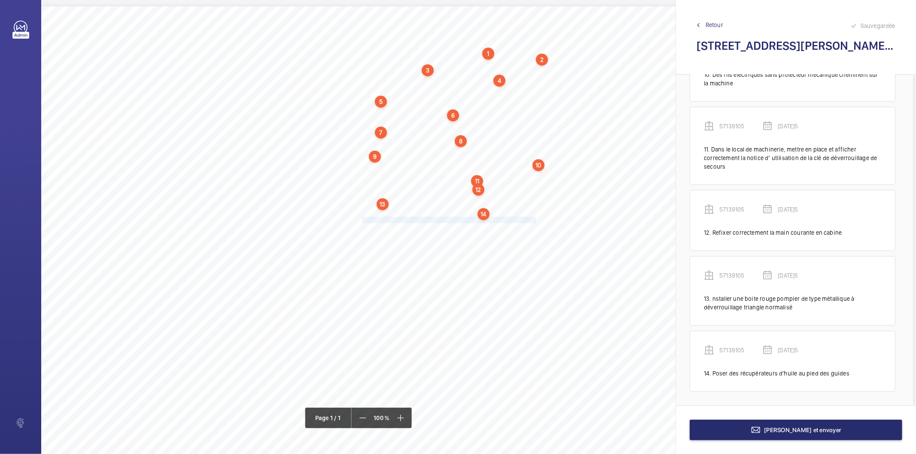
drag, startPoint x: 362, startPoint y: 219, endPoint x: 525, endPoint y: 218, distance: 163.6
click at [525, 218] on span "Rechercher la cause du [MEDICAL_DATA] anormal de la machine et y remédier." at bounding box center [461, 220] width 199 height 6
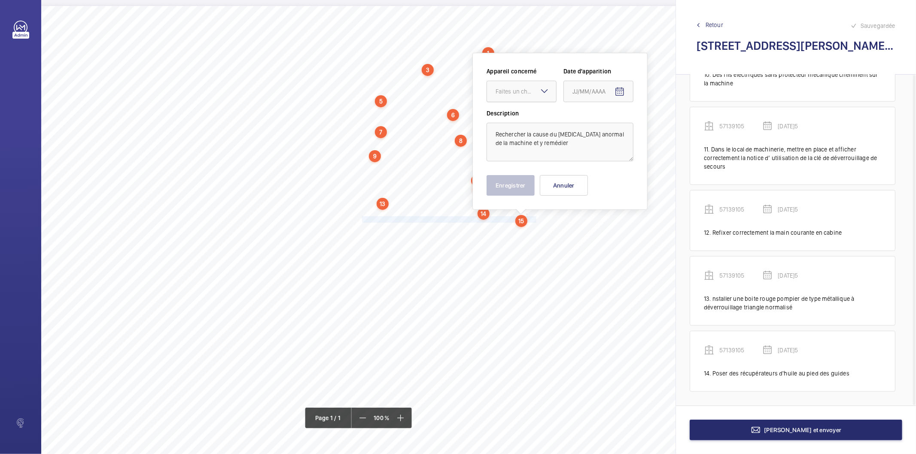
click at [517, 88] on div "Faites un choix" at bounding box center [525, 91] width 61 height 9
click at [513, 115] on span "57139105" at bounding box center [521, 117] width 52 height 9
click at [621, 92] on mat-icon "Open calendar" at bounding box center [619, 92] width 10 height 10
click at [594, 225] on span "26" at bounding box center [592, 229] width 15 height 15
type input "[DATE]5"
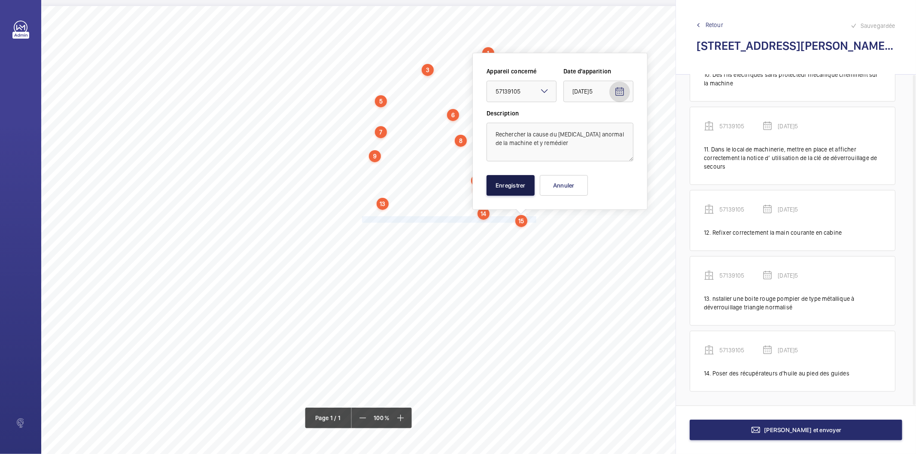
click at [518, 195] on button "Enregistrer" at bounding box center [510, 185] width 48 height 21
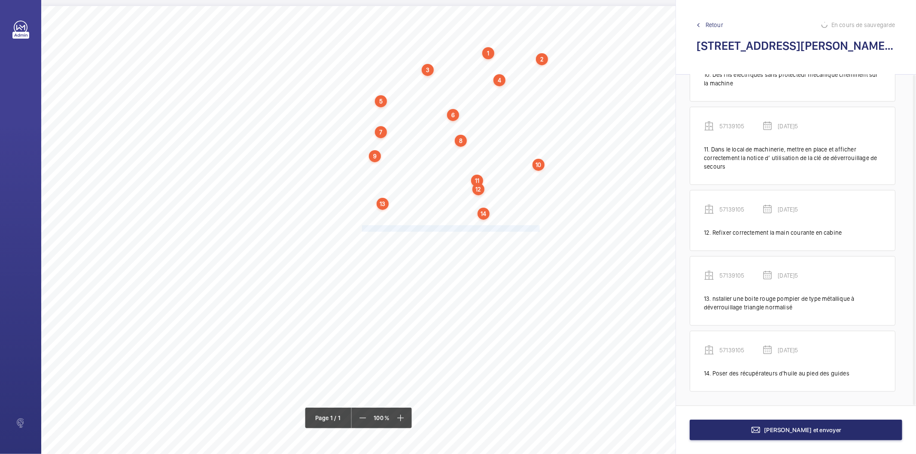
drag, startPoint x: 363, startPoint y: 227, endPoint x: 540, endPoint y: 226, distance: 176.4
click at [540, 226] on span "Compléter les butées manquantes sur les panneaux des portes palières." at bounding box center [451, 229] width 179 height 6
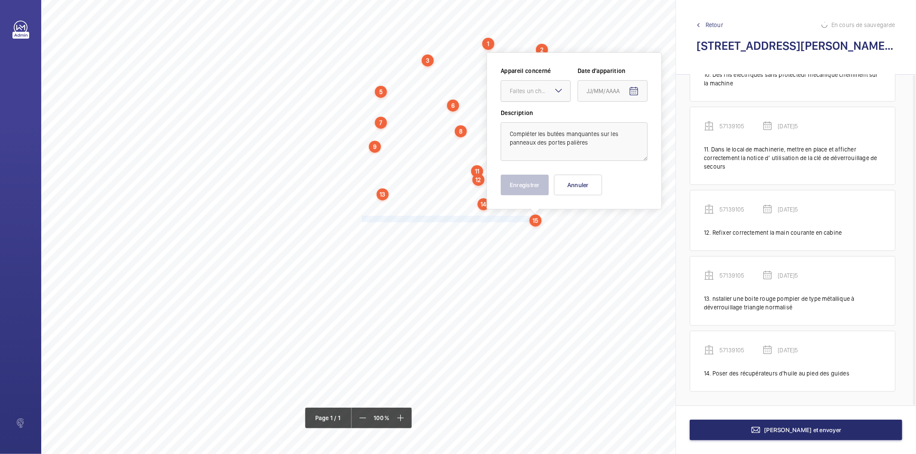
click at [539, 92] on div "Faites un choix" at bounding box center [540, 91] width 61 height 9
click at [534, 118] on span "57139105" at bounding box center [536, 117] width 52 height 9
click at [640, 91] on span "Open calendar" at bounding box center [633, 91] width 21 height 21
click at [608, 226] on span "26" at bounding box center [606, 229] width 15 height 15
type input "[DATE]5"
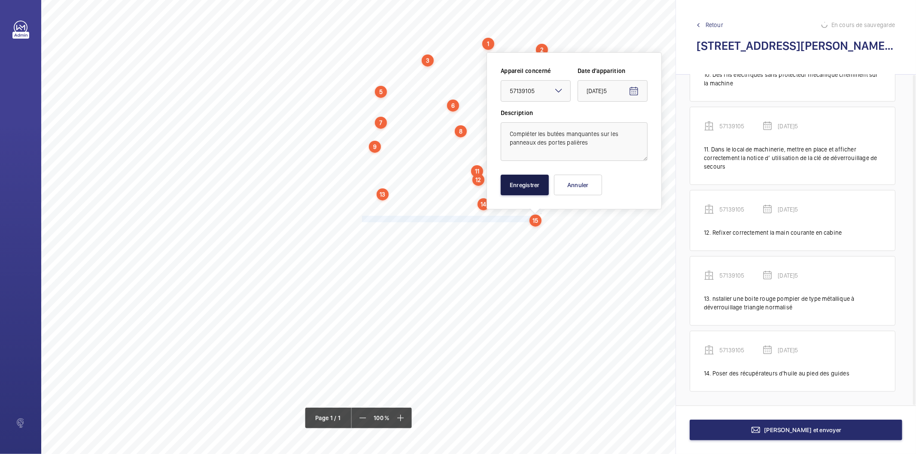
click at [518, 190] on button "Enregistrer" at bounding box center [525, 185] width 48 height 21
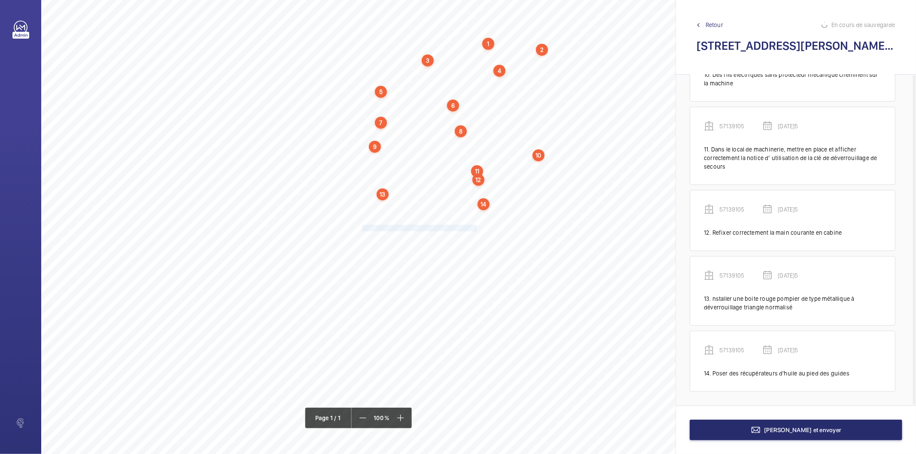
drag, startPoint x: 364, startPoint y: 228, endPoint x: 477, endPoint y: 226, distance: 112.9
click at [477, 226] on span "Régler le jeu des coulisseaux du toit de cabine." at bounding box center [420, 228] width 117 height 6
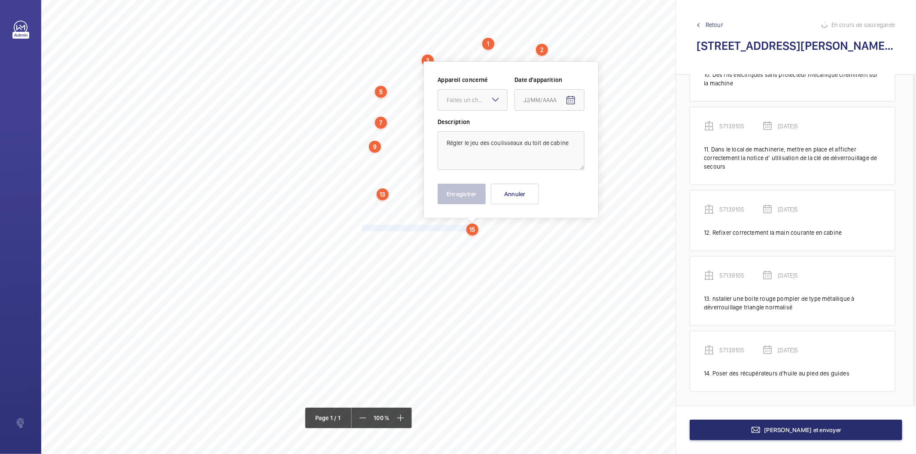
scroll to position [26, 0]
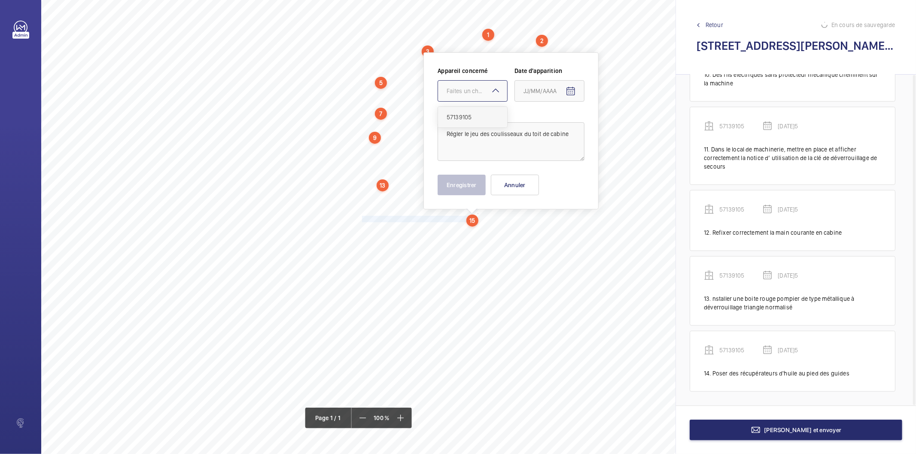
drag, startPoint x: 491, startPoint y: 91, endPoint x: 471, endPoint y: 121, distance: 35.8
click at [490, 91] on mat-icon at bounding box center [495, 90] width 10 height 10
drag, startPoint x: 467, startPoint y: 121, endPoint x: 474, endPoint y: 118, distance: 7.1
click at [469, 119] on span "57139105" at bounding box center [472, 117] width 52 height 9
click at [569, 88] on mat-icon "Open calendar" at bounding box center [570, 91] width 10 height 10
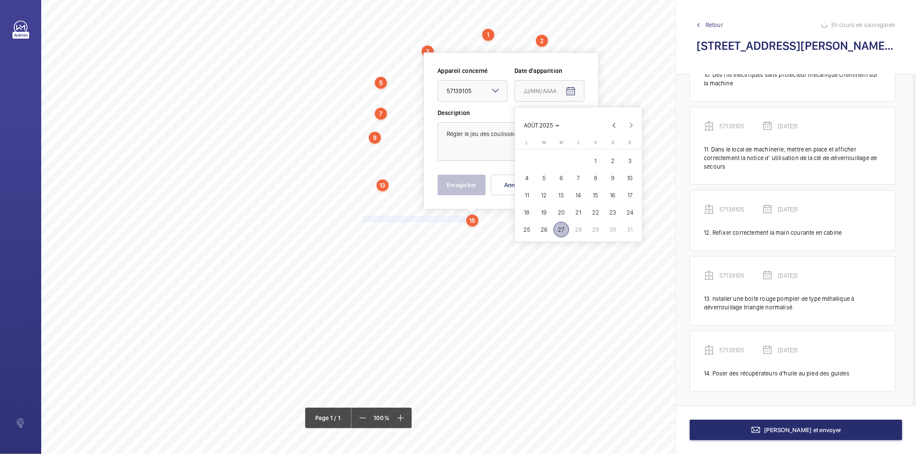
click at [542, 229] on span "26" at bounding box center [543, 229] width 15 height 15
type input "[DATE]5"
click at [458, 191] on button "Enregistrer" at bounding box center [461, 185] width 48 height 21
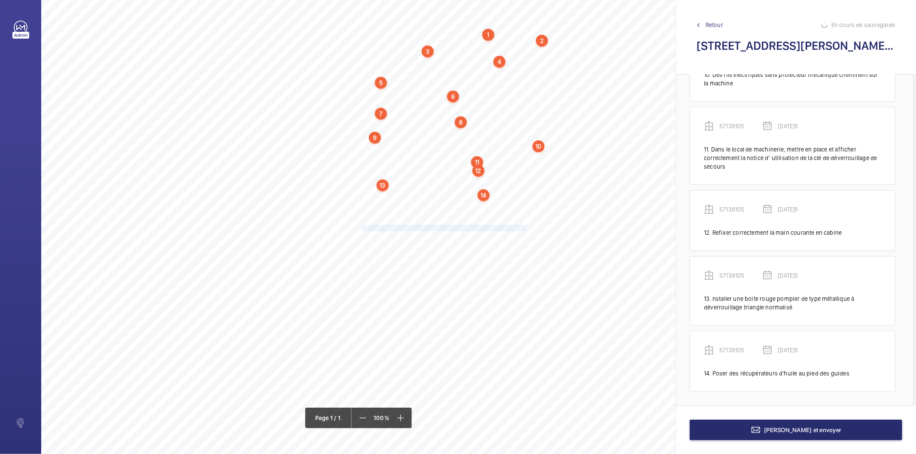
drag, startPoint x: 363, startPoint y: 229, endPoint x: 525, endPoint y: 227, distance: 162.7
click at [525, 227] on span "Assurer une fixation correcte du/des huileur(s) sur le toit de cabine." at bounding box center [445, 228] width 166 height 6
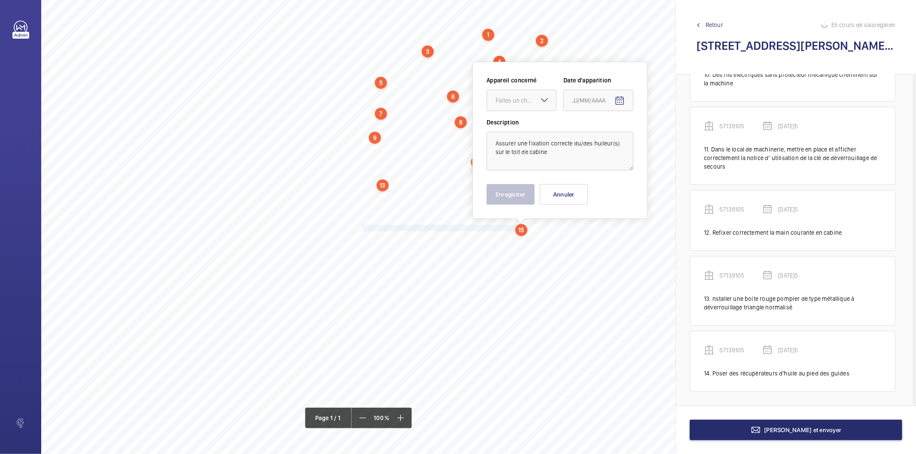
scroll to position [36, 0]
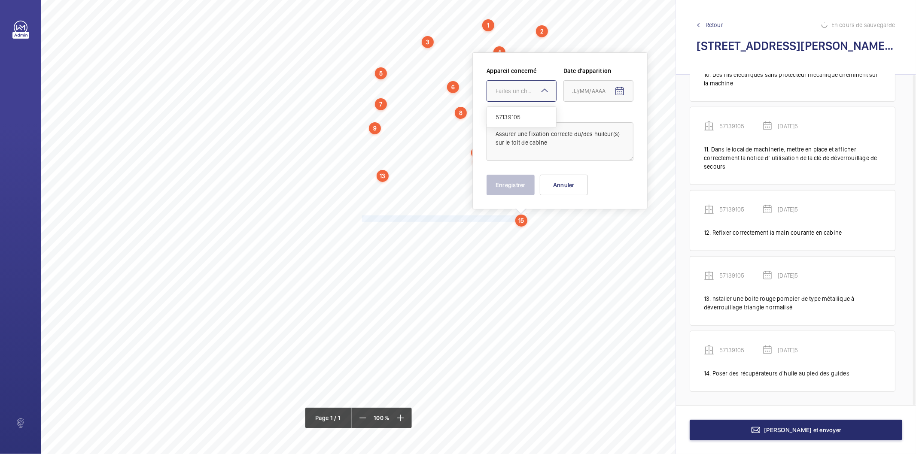
click at [527, 83] on div at bounding box center [521, 91] width 69 height 21
click at [506, 120] on span "57139105" at bounding box center [521, 117] width 52 height 9
click at [616, 92] on mat-icon "Open calendar" at bounding box center [619, 91] width 10 height 10
click at [591, 228] on span "26" at bounding box center [592, 229] width 15 height 15
type input "[DATE]5"
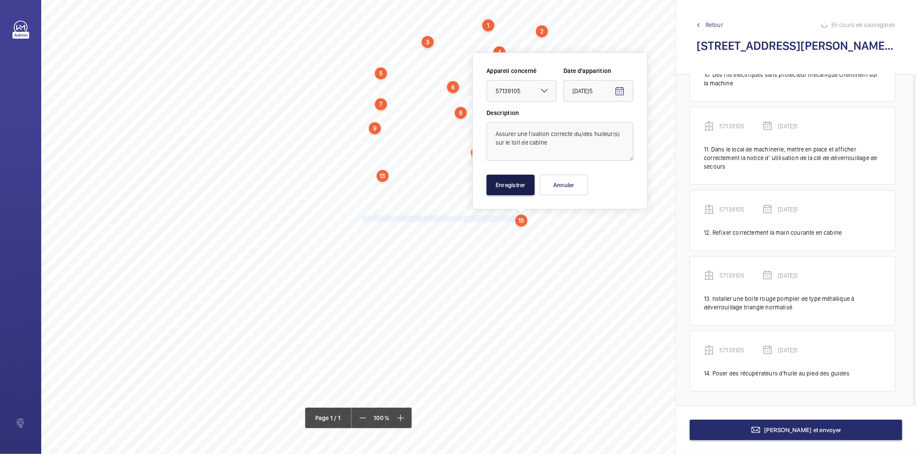
click at [516, 184] on button "Enregistrer" at bounding box center [510, 185] width 48 height 21
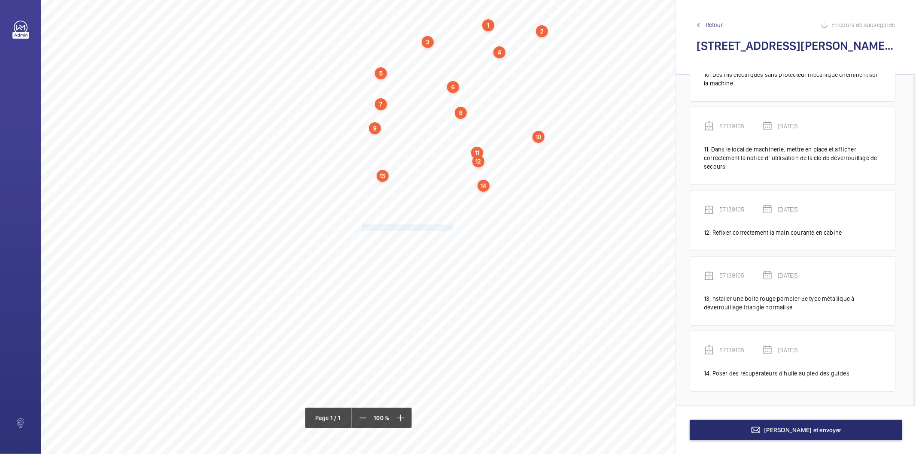
drag, startPoint x: 362, startPoint y: 226, endPoint x: 454, endPoint y: 229, distance: 91.9
click at [454, 229] on span "Éliminer les bruits en fonctionnement." at bounding box center [408, 228] width 93 height 6
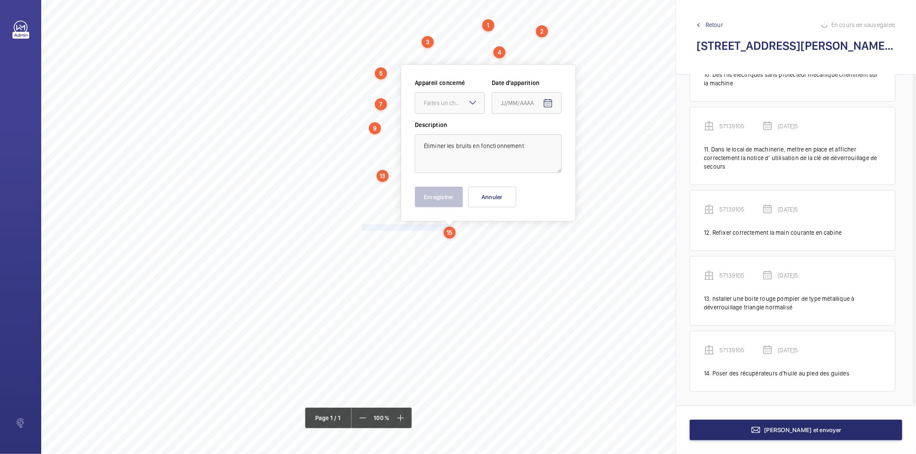
scroll to position [48, 0]
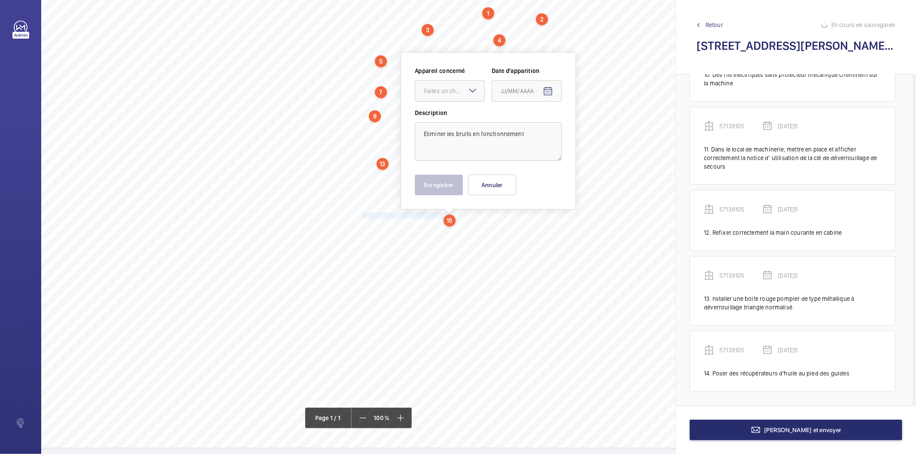
click at [452, 92] on div "Faites un choix" at bounding box center [454, 91] width 61 height 9
click at [442, 117] on span "57139105" at bounding box center [450, 117] width 52 height 9
click at [547, 91] on mat-icon "Open calendar" at bounding box center [548, 91] width 10 height 10
drag, startPoint x: 524, startPoint y: 224, endPoint x: 478, endPoint y: 195, distance: 54.0
click at [523, 224] on span "26" at bounding box center [520, 229] width 15 height 15
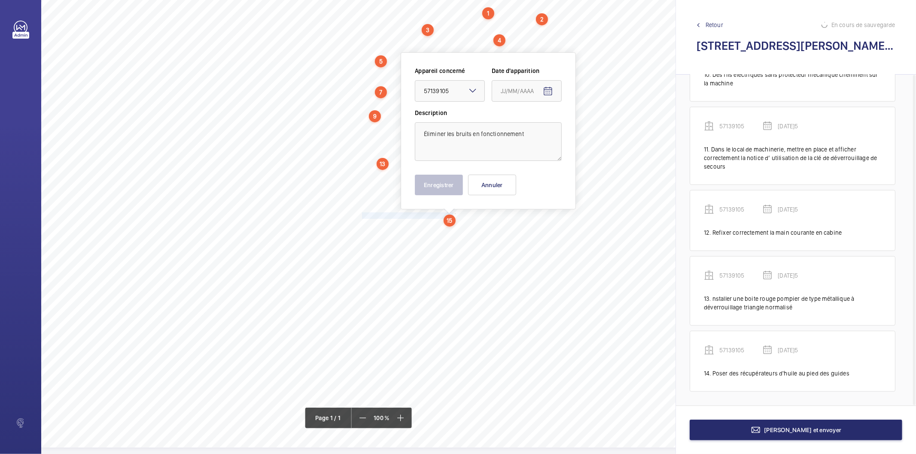
type input "[DATE]5"
click at [448, 182] on button "Enregistrer" at bounding box center [439, 185] width 48 height 21
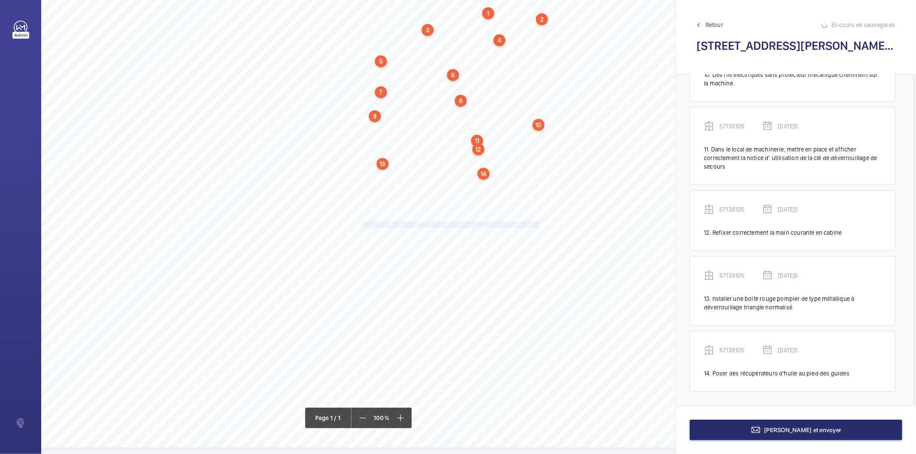
drag, startPoint x: 363, startPoint y: 225, endPoint x: 538, endPoint y: 224, distance: 175.6
click at [538, 224] on span "Appliquer un traitement antirouille sur les semelles de guides en cuvette" at bounding box center [451, 225] width 178 height 6
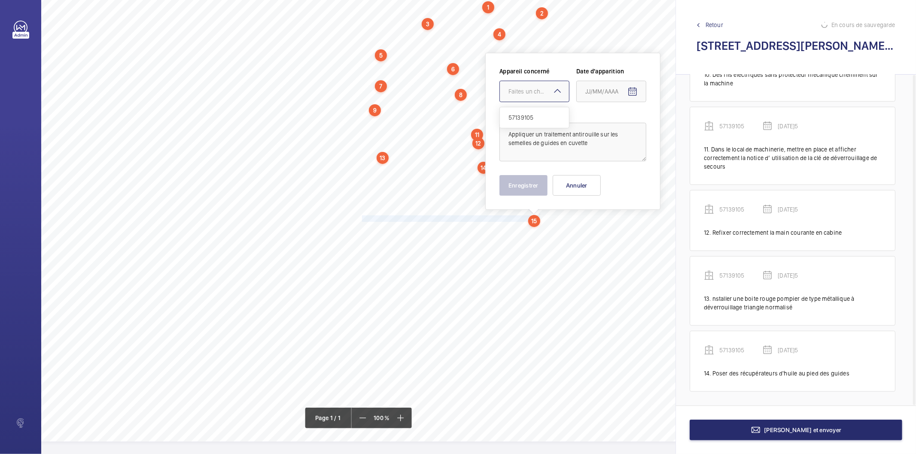
click at [541, 93] on div "Faites un choix" at bounding box center [538, 91] width 61 height 9
click at [527, 115] on span "57139105" at bounding box center [534, 117] width 52 height 9
click at [630, 92] on mat-icon "Open calendar" at bounding box center [632, 92] width 10 height 10
click at [608, 229] on span "26" at bounding box center [605, 229] width 15 height 15
type input "[DATE]5"
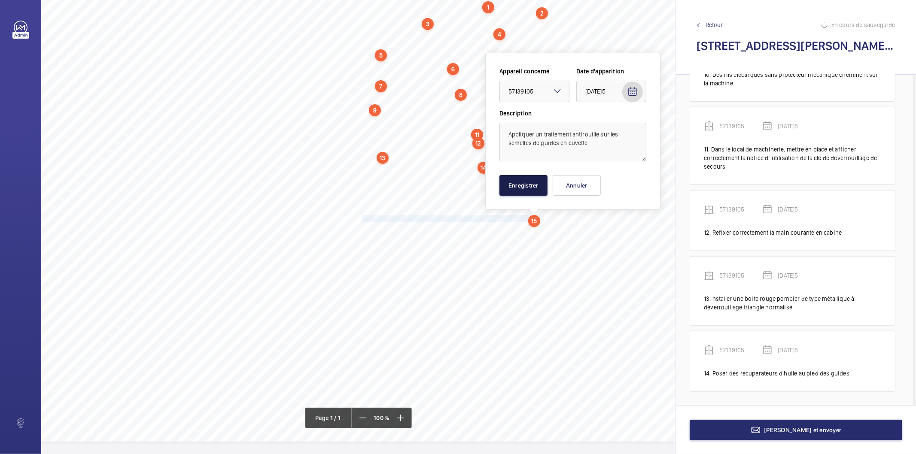
click at [534, 192] on button "Enregistrer" at bounding box center [523, 185] width 48 height 21
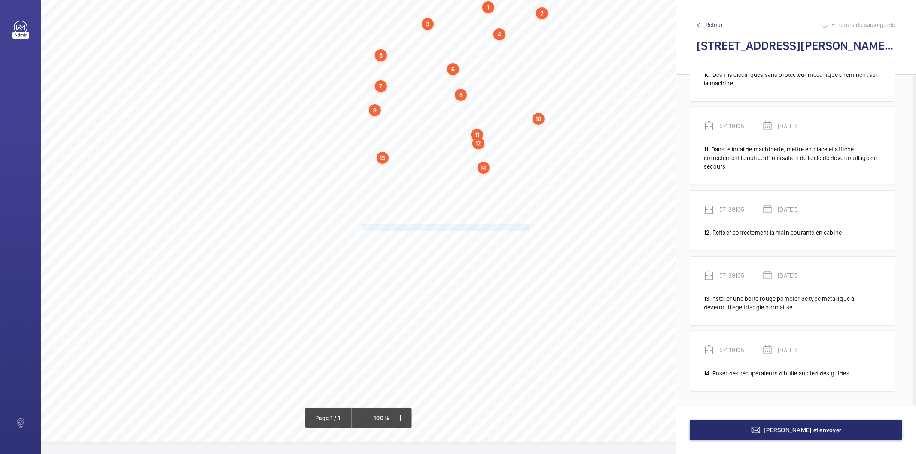
drag, startPoint x: 363, startPoint y: 228, endPoint x: 528, endPoint y: 228, distance: 165.3
click at [528, 228] on div "Nom du site Numéro appareil WM Réserve [STREET_ADDRESS][PERSON_NAME] 57139105 R…" at bounding box center [382, 201] width 682 height 482
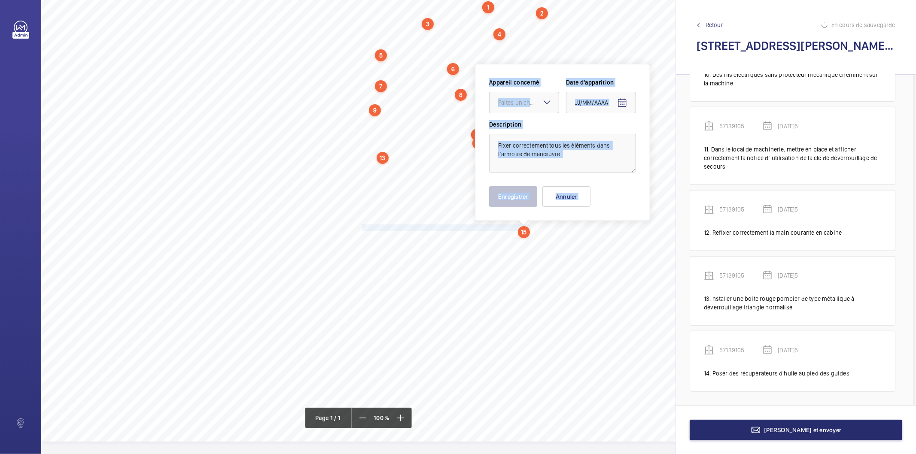
scroll to position [61, 0]
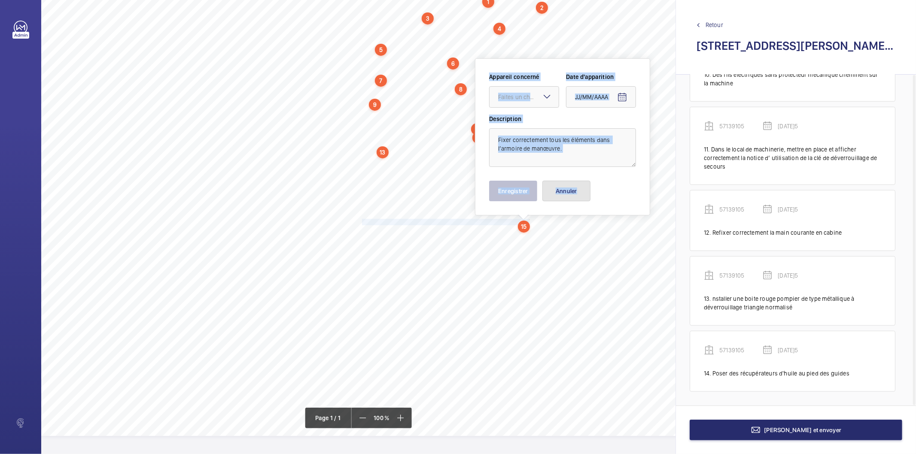
click at [572, 190] on button "Annuler" at bounding box center [566, 191] width 48 height 21
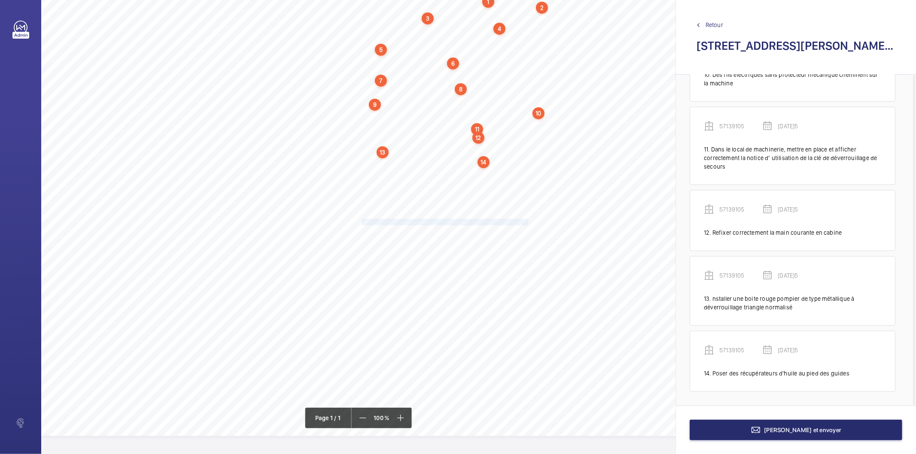
click at [471, 219] on span "Fixer correctement tous les éléments dans l’armoire de manœuvre." at bounding box center [445, 222] width 166 height 6
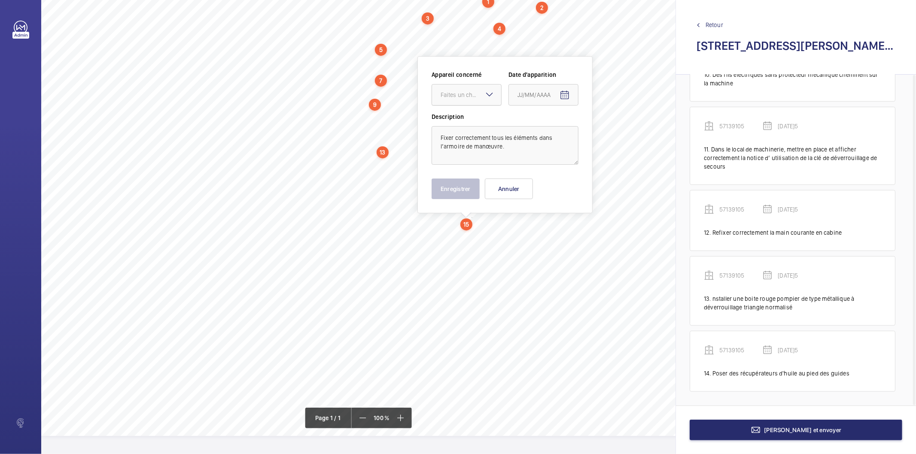
click at [471, 85] on div at bounding box center [466, 95] width 69 height 21
click at [464, 125] on div "57139105" at bounding box center [466, 121] width 69 height 21
click at [561, 92] on mat-icon "Open calendar" at bounding box center [564, 95] width 10 height 10
click at [541, 233] on span "26" at bounding box center [537, 231] width 15 height 15
type input "[DATE]5"
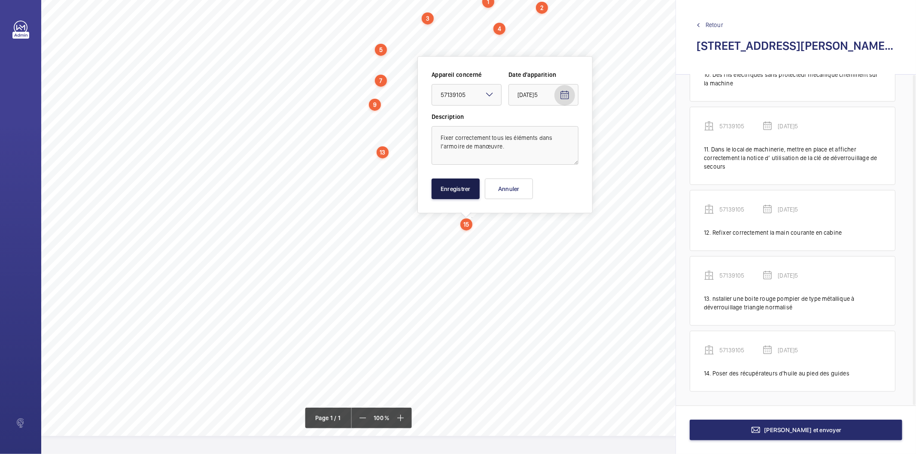
click at [466, 191] on button "Enregistrer" at bounding box center [455, 189] width 48 height 21
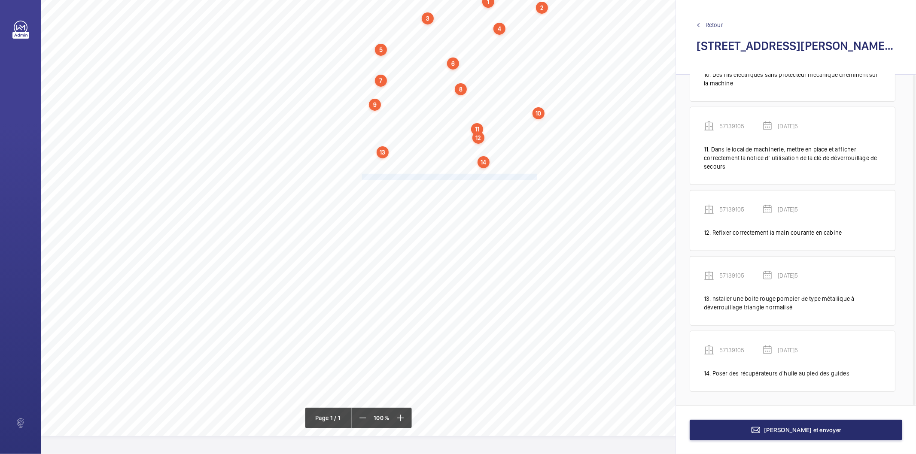
drag, startPoint x: 363, startPoint y: 175, endPoint x: 538, endPoint y: 175, distance: 175.2
click at [538, 175] on span "Compléter les butées manquantes sur les panneaux des portes palières." at bounding box center [451, 177] width 179 height 6
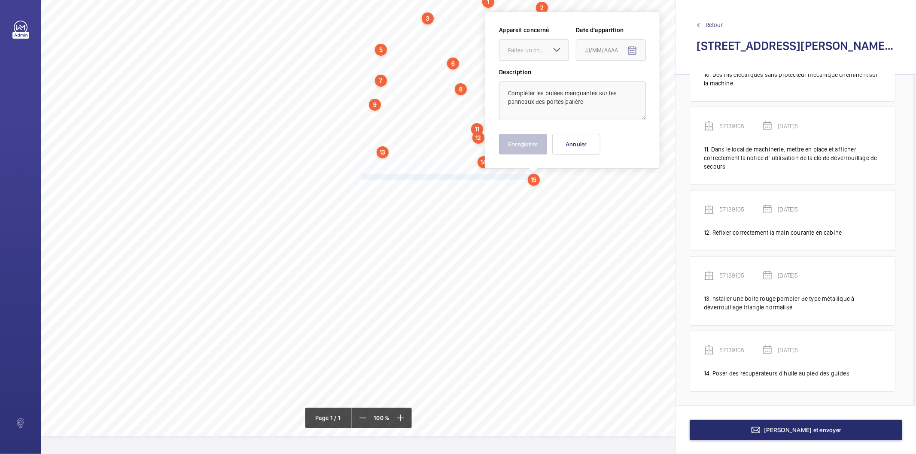
scroll to position [18, 0]
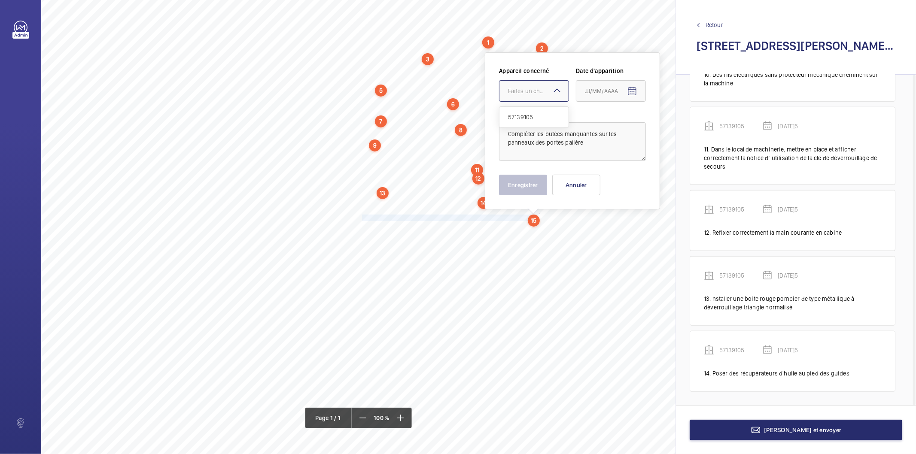
click at [546, 92] on div "Faites un choix" at bounding box center [538, 91] width 61 height 9
click at [522, 116] on span "57139105" at bounding box center [534, 117] width 52 height 9
click at [625, 89] on span "Open calendar" at bounding box center [632, 91] width 21 height 21
click at [604, 228] on span "26" at bounding box center [605, 229] width 15 height 15
type input "[DATE]5"
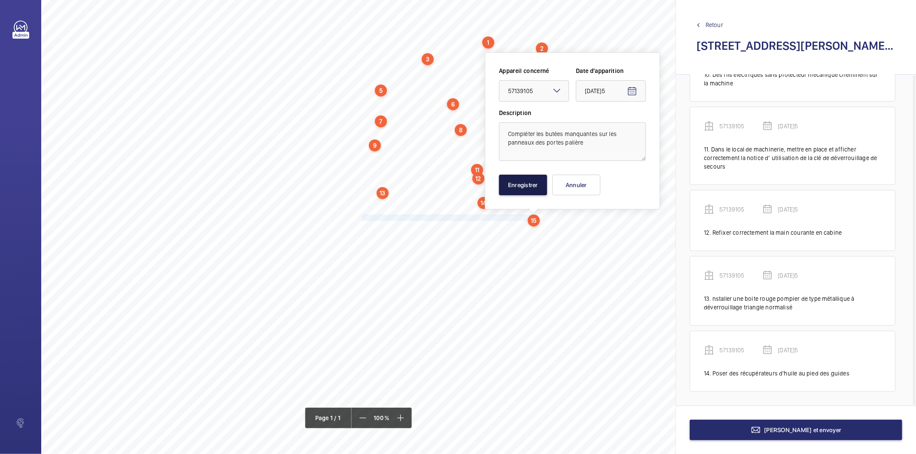
click at [542, 190] on button "Enregistrer" at bounding box center [523, 185] width 48 height 21
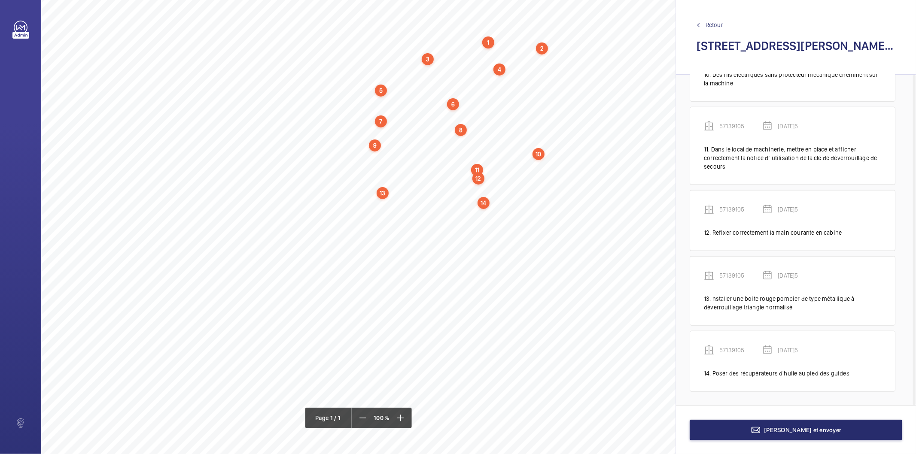
click at [542, 190] on div "Nom du site Numéro appareil WM Réserve [STREET_ADDRESS][PERSON_NAME] 57139105 R…" at bounding box center [382, 236] width 682 height 482
